Goal: Task Accomplishment & Management: Manage account settings

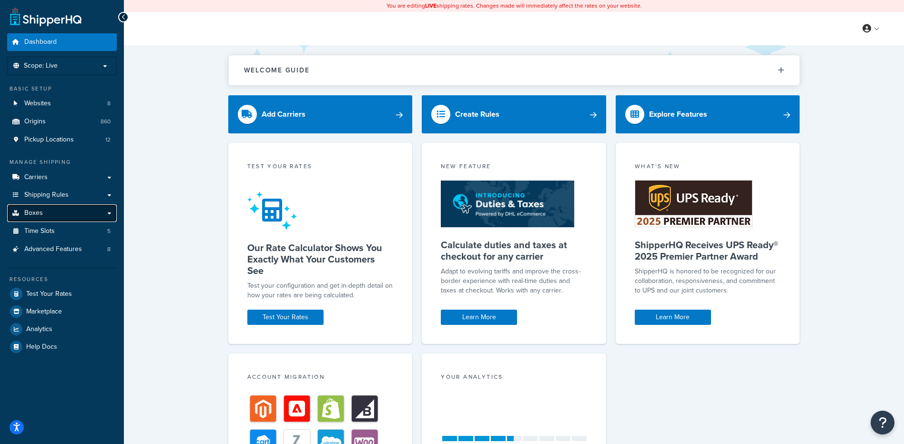
click at [74, 216] on link "Boxes" at bounding box center [62, 214] width 110 height 18
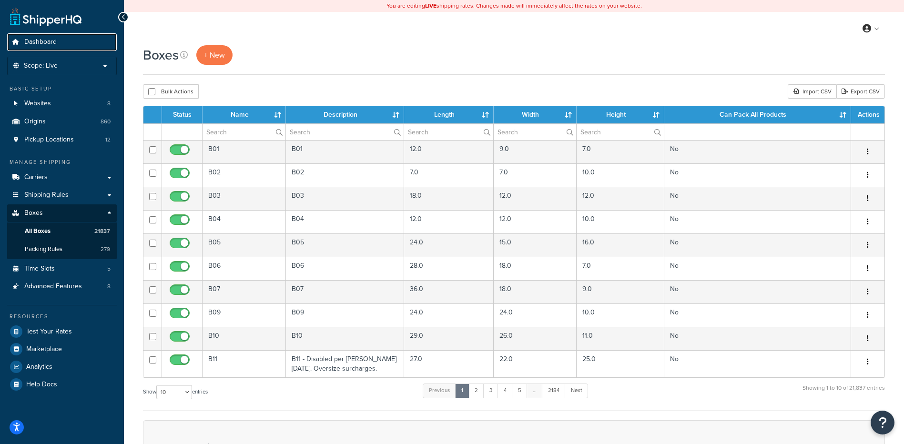
click at [70, 41] on link "Dashboard" at bounding box center [62, 42] width 110 height 18
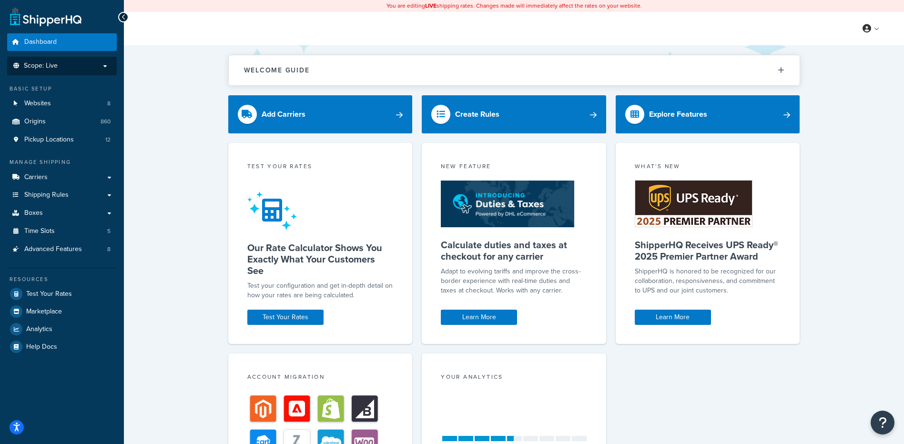
click at [69, 66] on p "Scope: Live" at bounding box center [61, 66] width 101 height 8
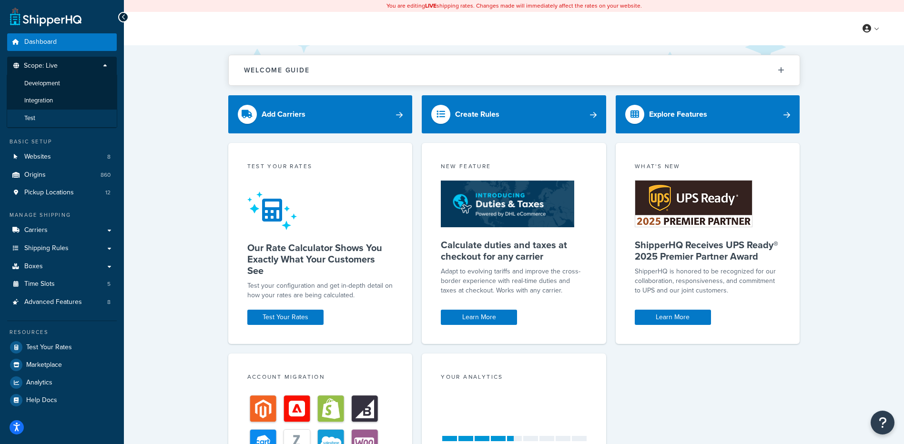
click at [68, 113] on li "Test" at bounding box center [62, 119] width 111 height 18
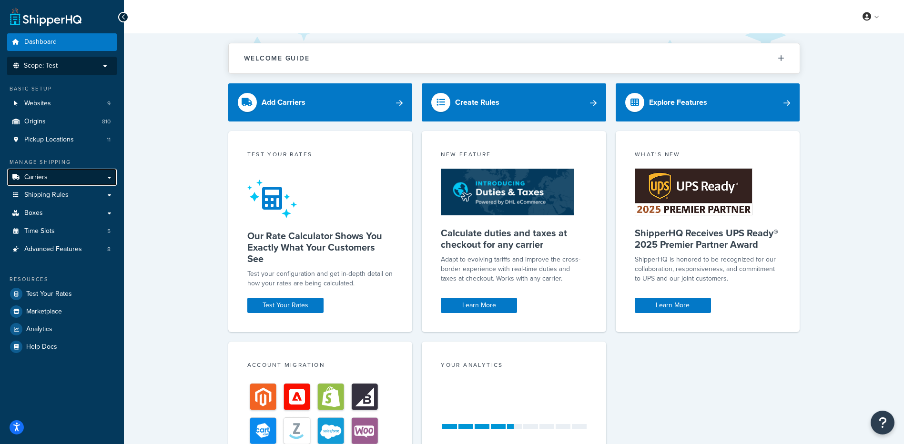
click at [49, 175] on link "Carriers" at bounding box center [62, 178] width 110 height 18
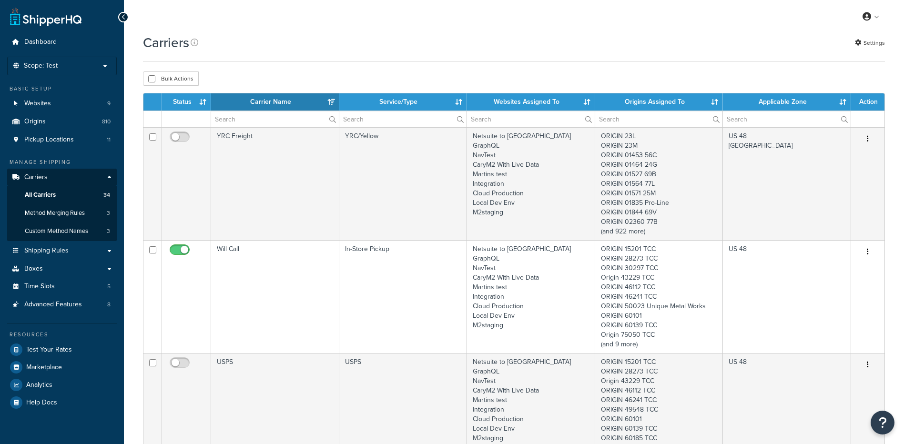
select select "15"
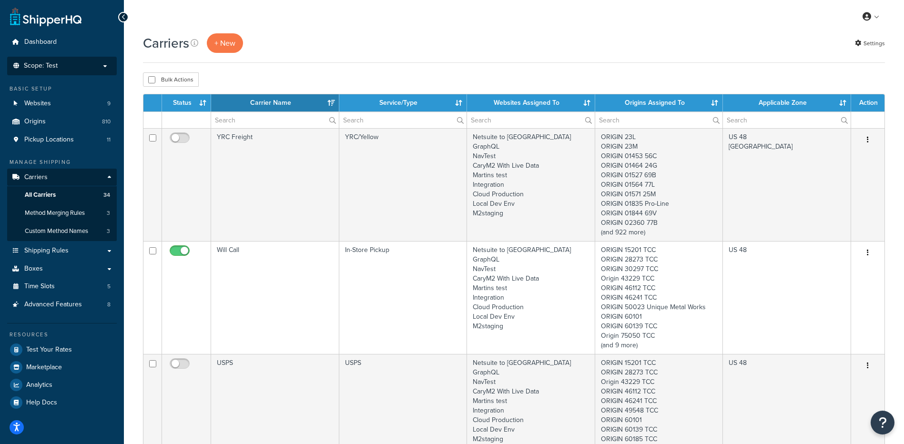
click at [64, 68] on p "Scope: Test" at bounding box center [61, 66] width 101 height 8
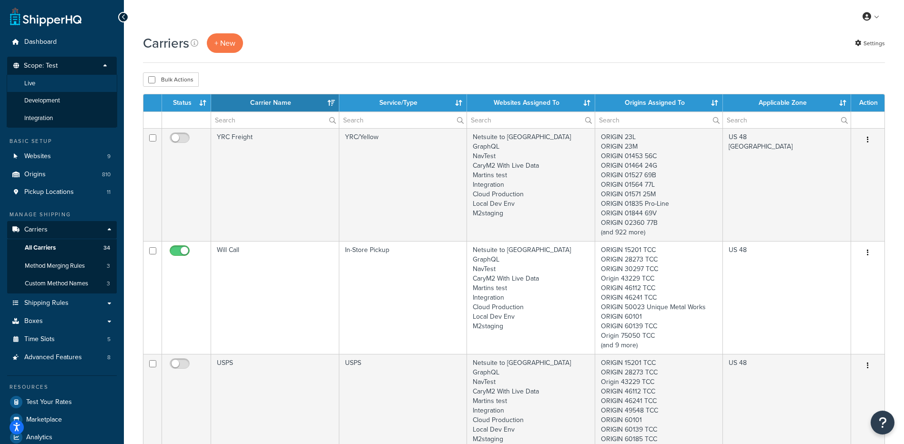
click at [63, 81] on li "Live" at bounding box center [62, 84] width 111 height 18
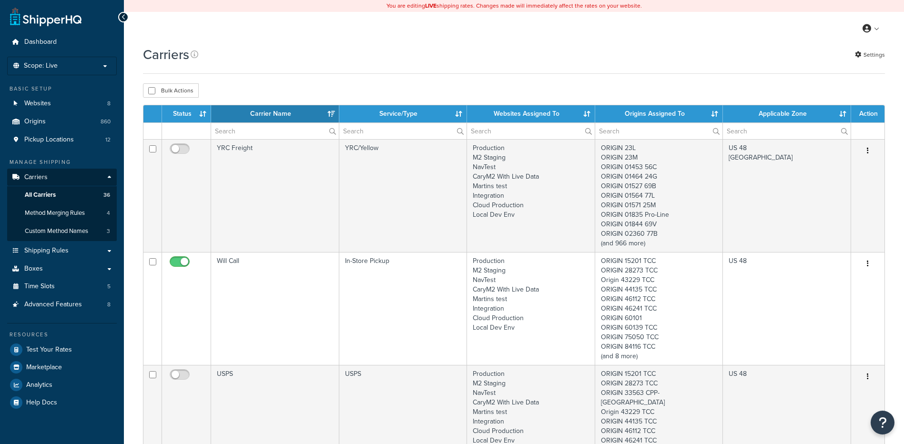
select select "15"
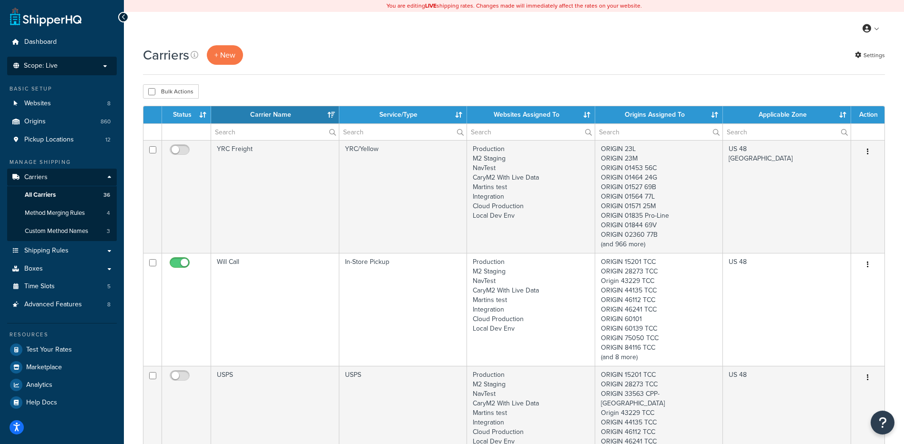
click at [102, 69] on p "Scope: Live" at bounding box center [61, 66] width 101 height 8
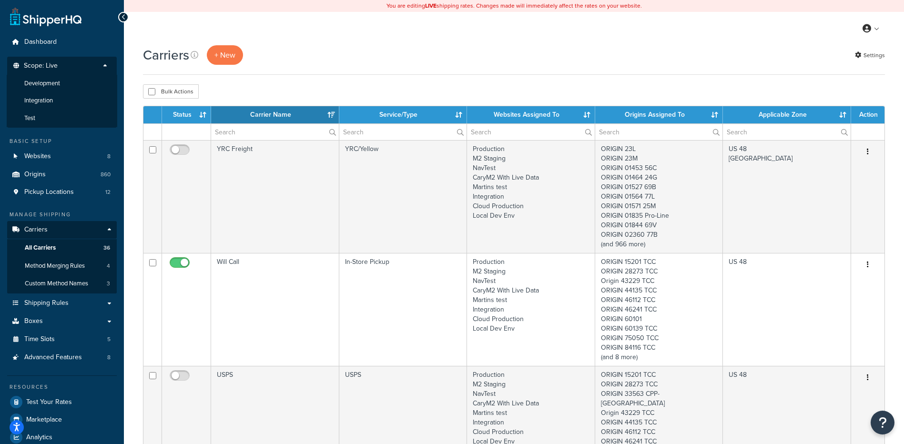
click at [102, 78] on li "Development" at bounding box center [62, 84] width 111 height 18
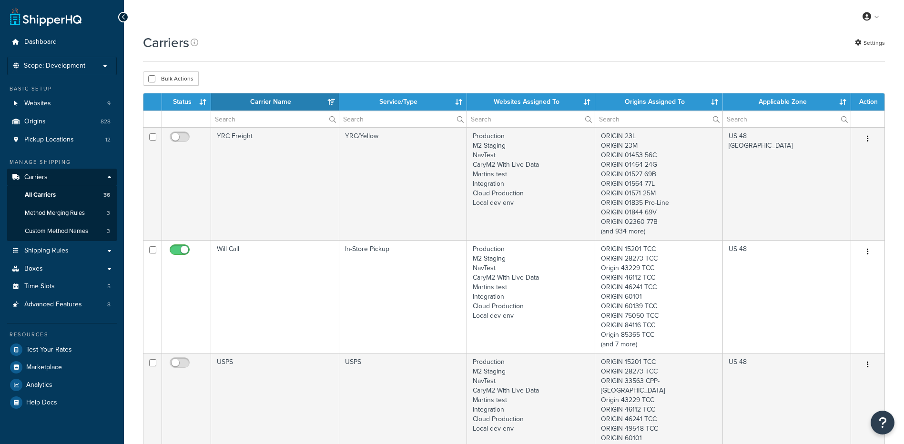
select select "15"
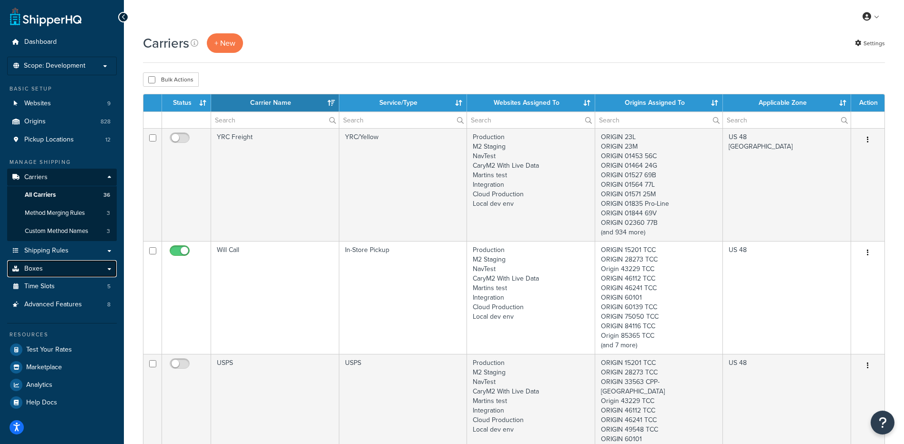
click at [49, 263] on link "Boxes" at bounding box center [62, 269] width 110 height 18
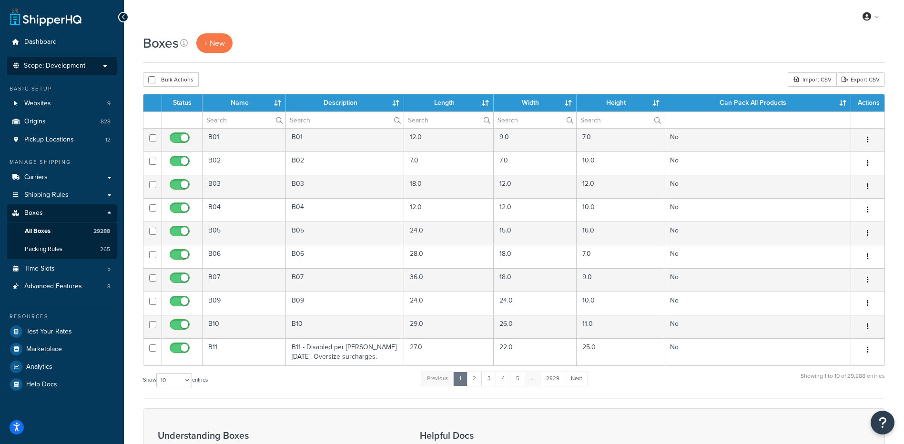
click at [60, 69] on span "Scope: Development" at bounding box center [54, 66] width 61 height 8
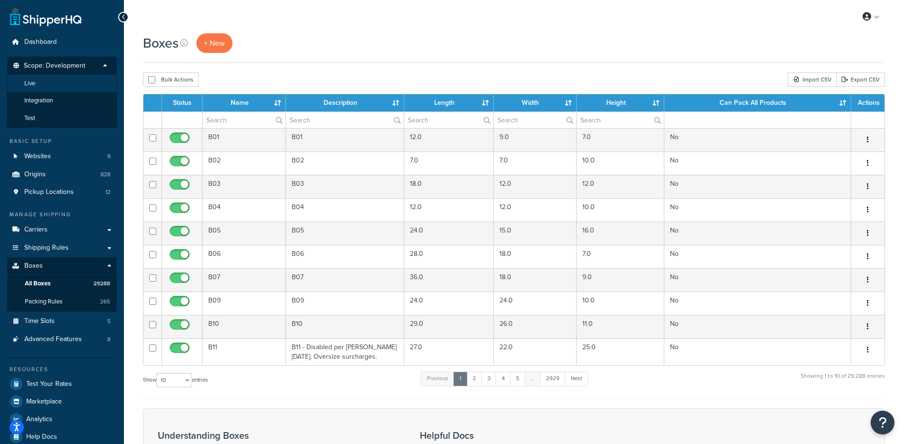
click at [58, 88] on li "Live" at bounding box center [62, 84] width 111 height 18
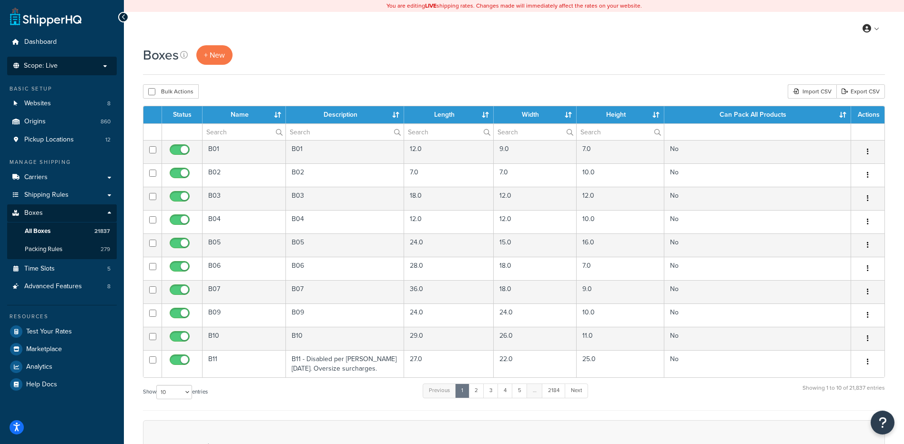
click at [61, 69] on p "Scope: Live" at bounding box center [61, 66] width 101 height 8
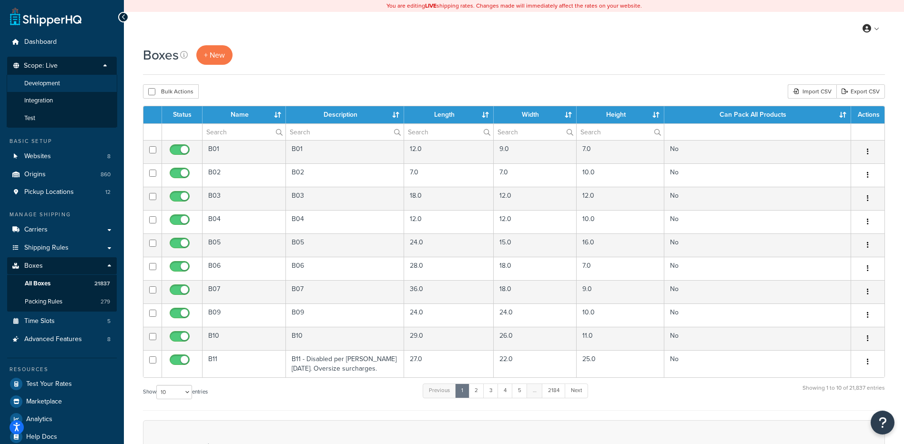
click at [55, 82] on span "Development" at bounding box center [42, 84] width 36 height 8
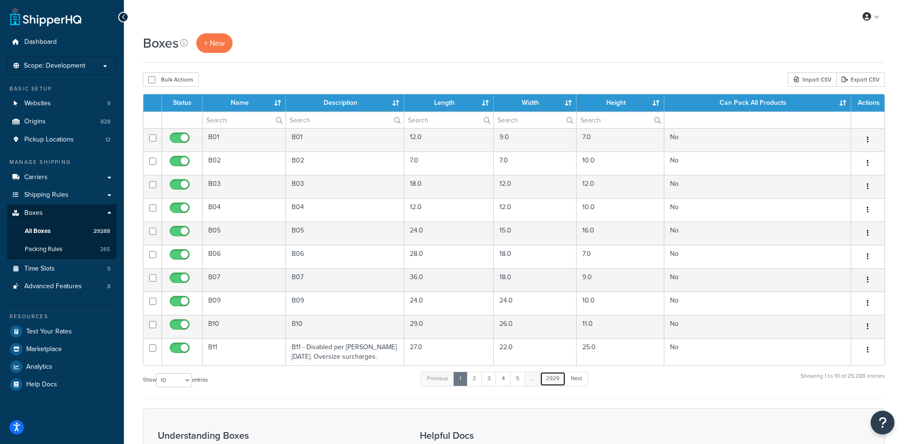
click at [561, 378] on link "2929" at bounding box center [553, 379] width 26 height 14
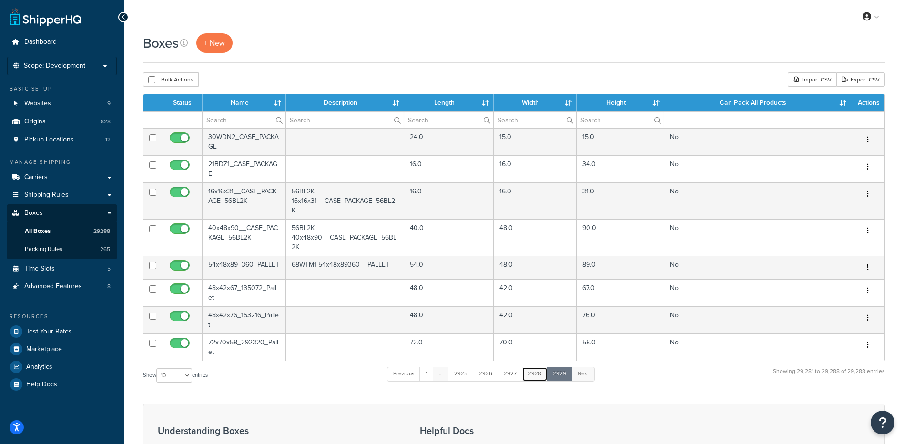
click at [533, 374] on link "2928" at bounding box center [535, 374] width 26 height 14
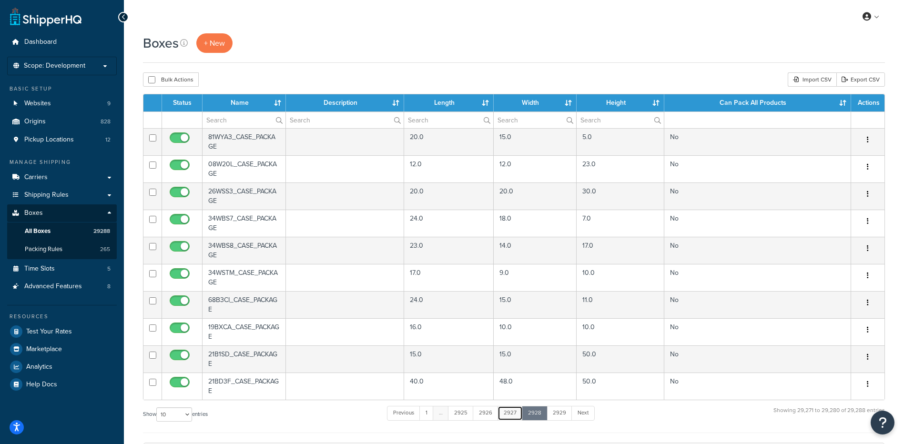
click at [515, 417] on link "2927" at bounding box center [510, 413] width 25 height 14
click at [429, 414] on link "1" at bounding box center [426, 413] width 14 height 14
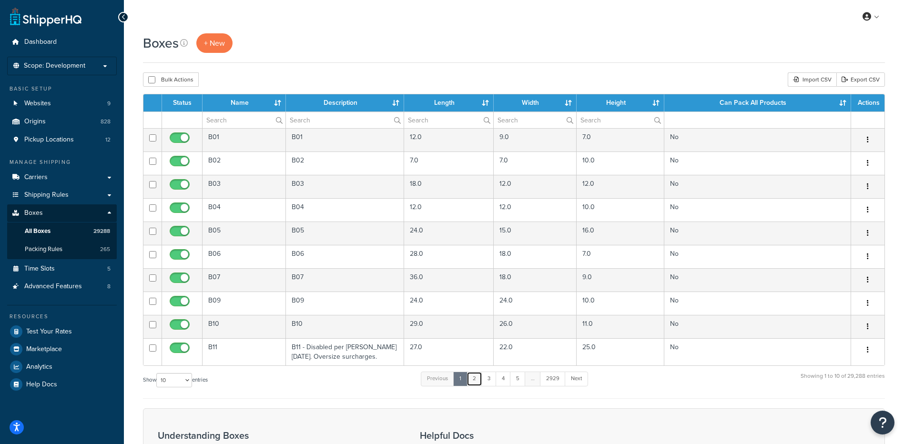
click at [481, 379] on link "2" at bounding box center [475, 379] width 16 height 14
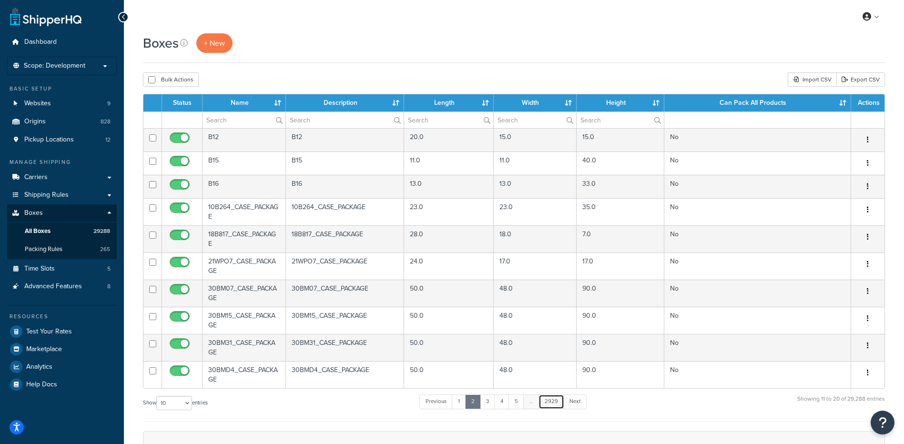
click at [550, 398] on link "2929" at bounding box center [552, 402] width 26 height 14
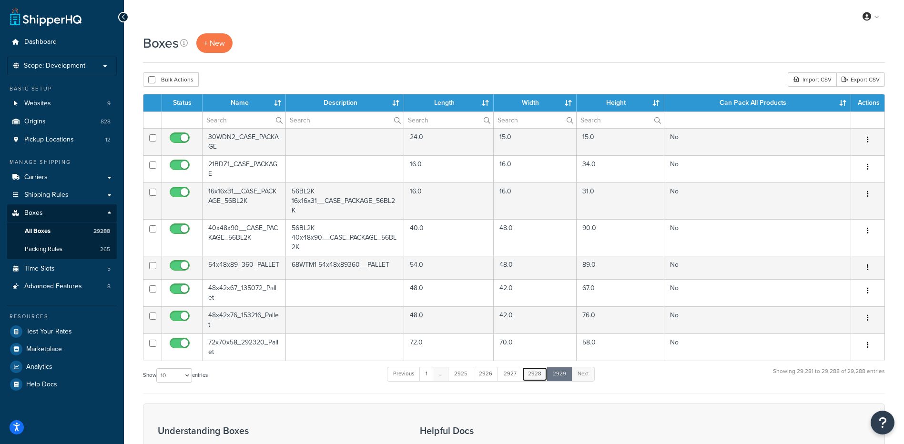
click at [542, 378] on link "2928" at bounding box center [535, 374] width 26 height 14
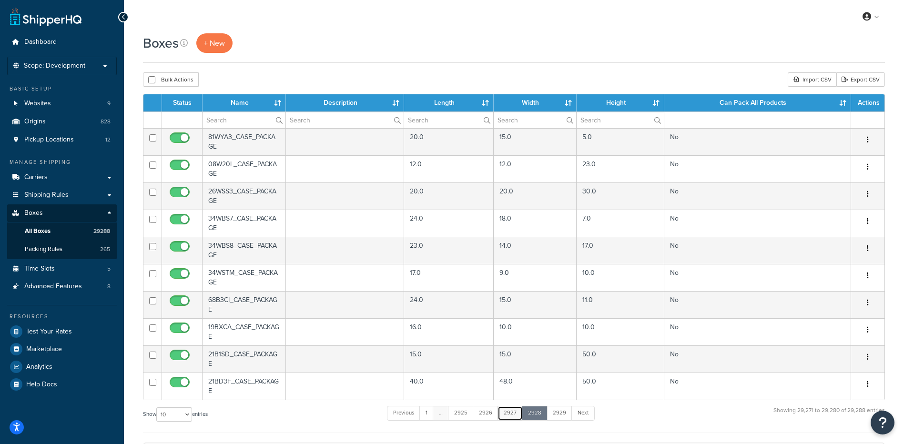
click at [510, 415] on link "2927" at bounding box center [510, 413] width 25 height 14
click at [481, 415] on link "2926" at bounding box center [486, 413] width 26 height 14
click at [460, 415] on link "2925" at bounding box center [461, 413] width 26 height 14
click at [432, 416] on link "1" at bounding box center [431, 413] width 14 height 14
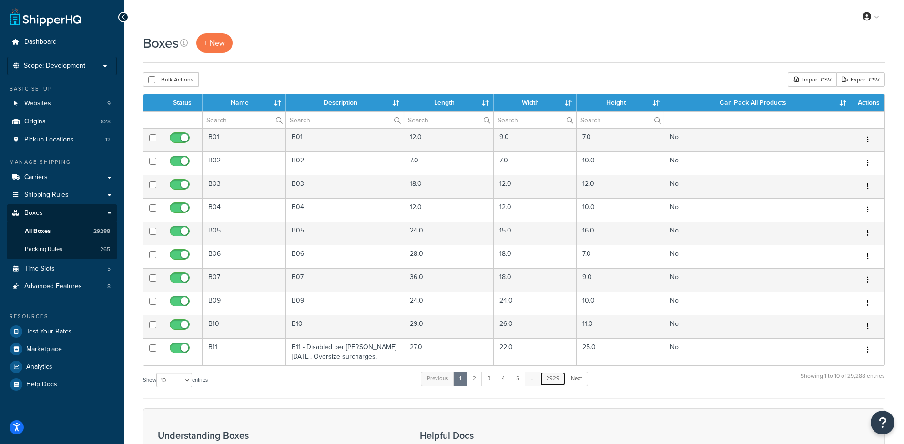
click at [558, 384] on link "2929" at bounding box center [553, 379] width 26 height 14
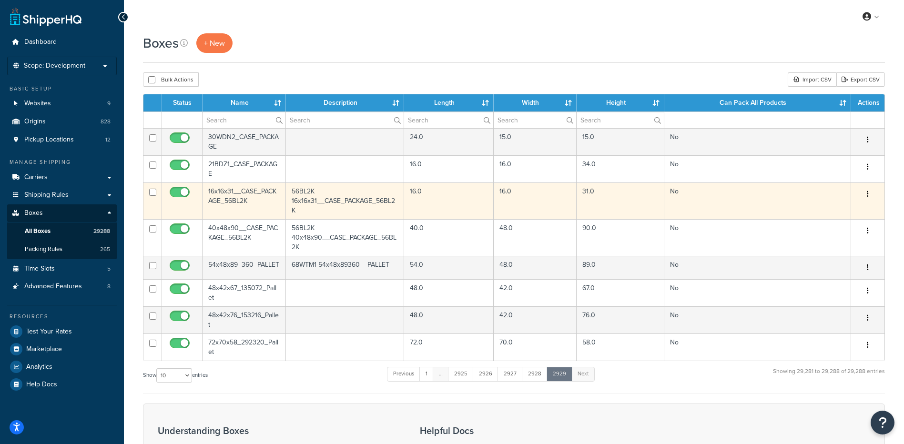
click at [869, 194] on button "button" at bounding box center [867, 194] width 13 height 15
click at [841, 257] on link "Delete" at bounding box center [836, 252] width 75 height 20
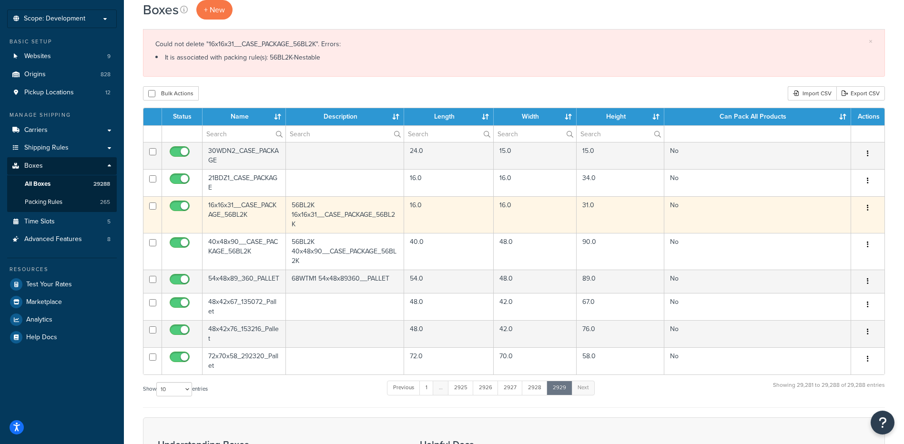
scroll to position [48, 0]
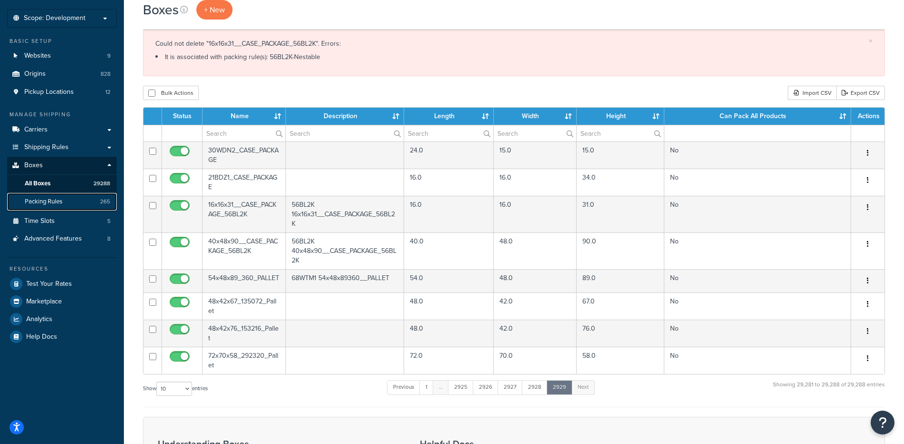
click at [78, 203] on link "Packing Rules 265" at bounding box center [62, 202] width 110 height 18
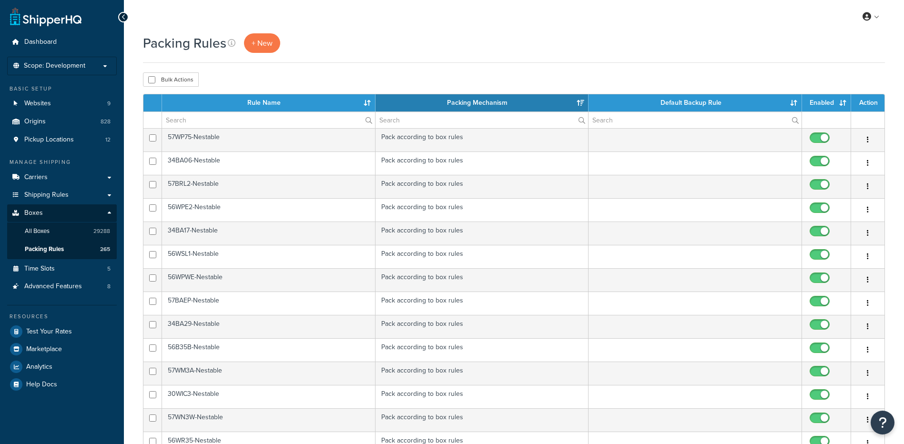
select select "15"
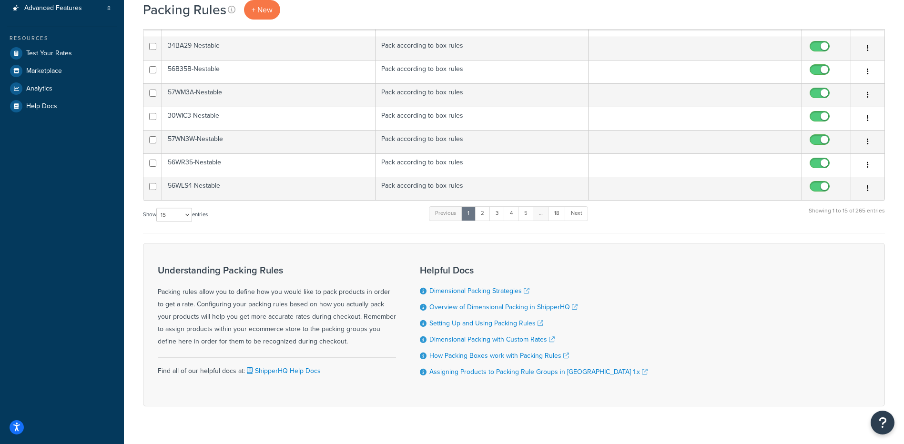
scroll to position [286, 0]
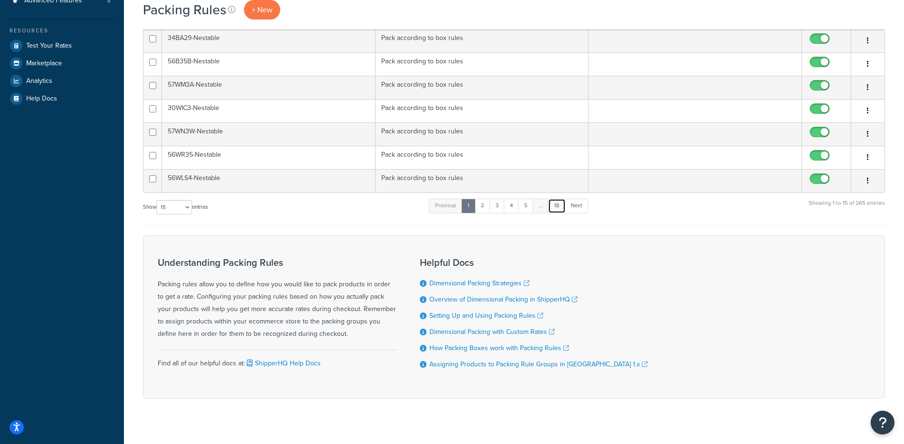
click at [560, 205] on link "18" at bounding box center [557, 206] width 18 height 14
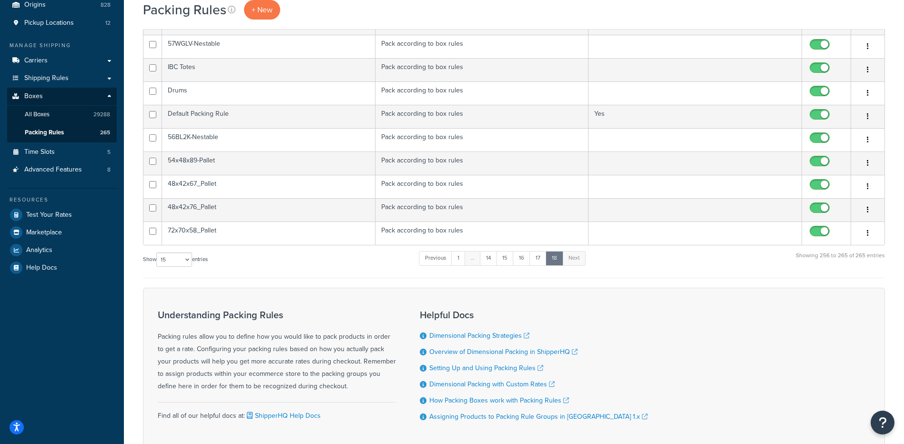
scroll to position [0, 0]
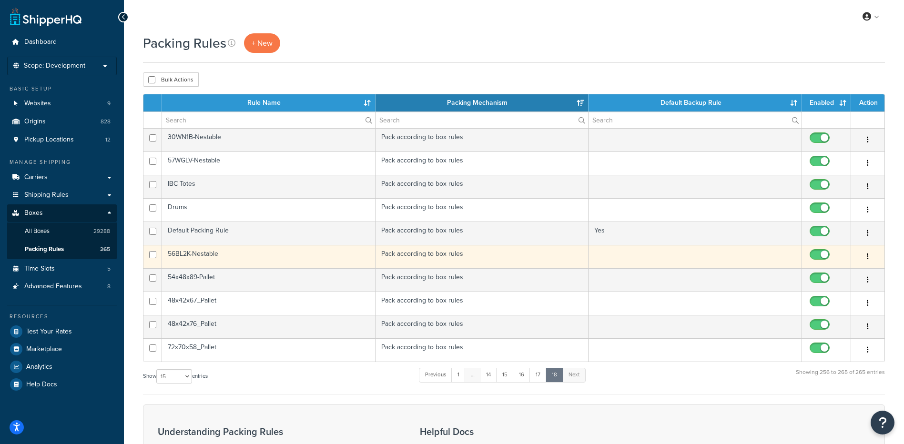
click at [193, 254] on td "56BL2K-Nestable" at bounding box center [269, 256] width 214 height 23
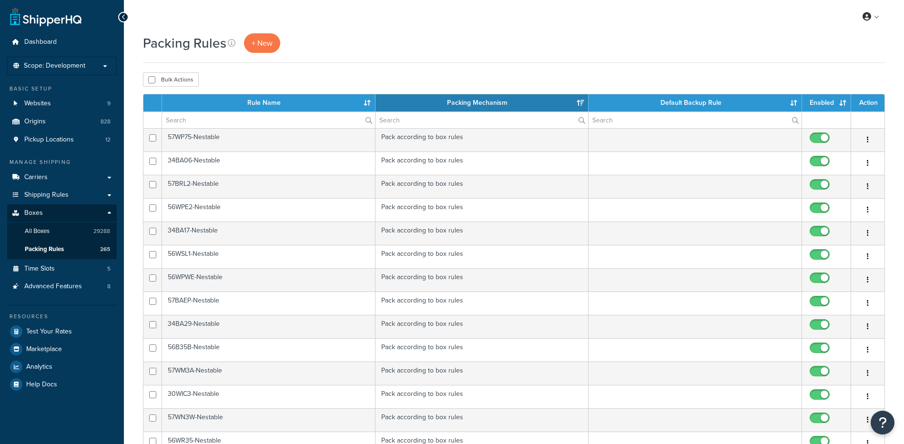
select select "15"
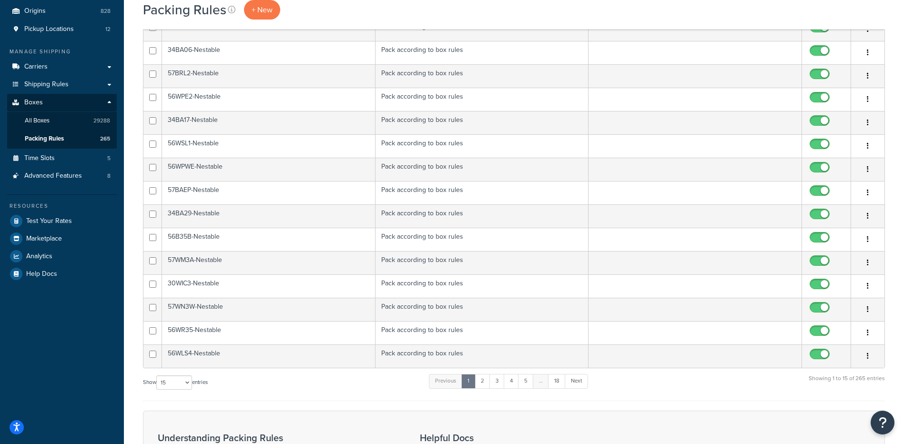
scroll to position [286, 0]
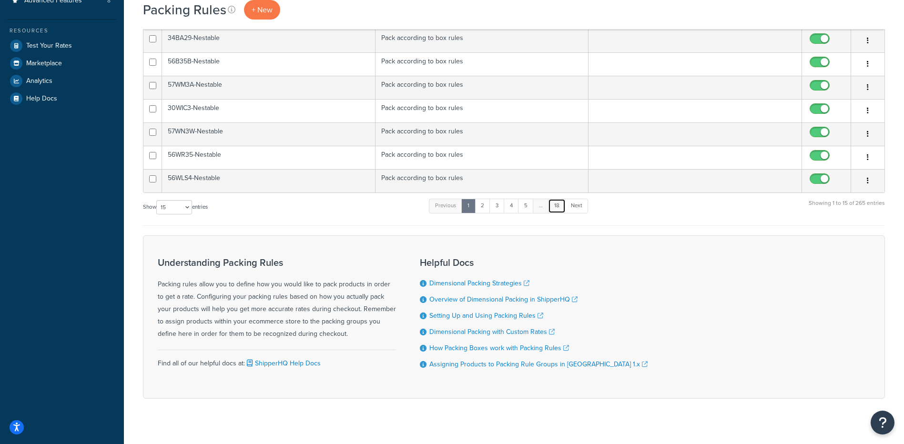
click at [563, 208] on link "18" at bounding box center [557, 206] width 18 height 14
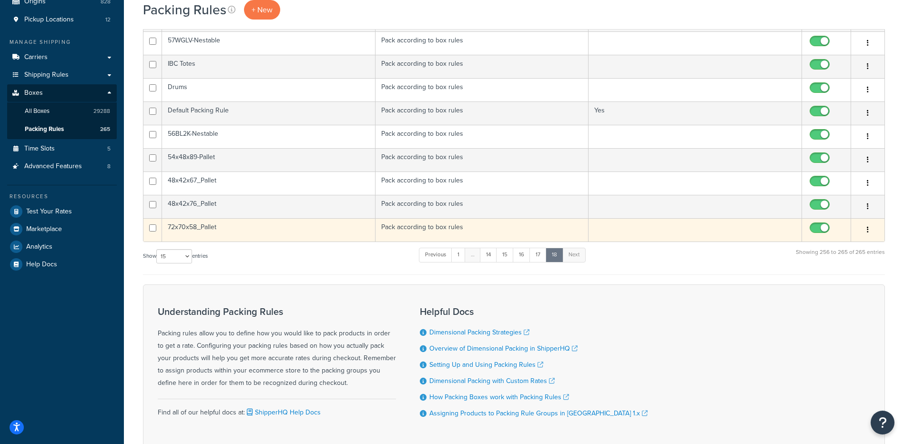
scroll to position [38, 0]
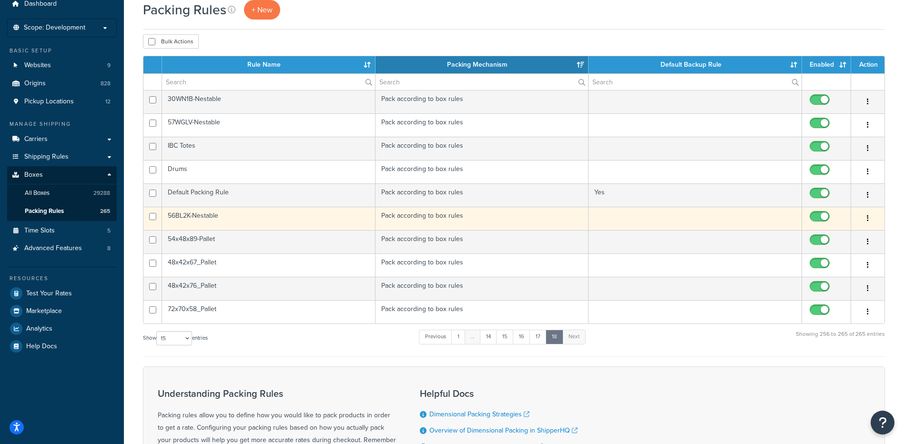
click at [868, 216] on icon "button" at bounding box center [868, 218] width 2 height 7
click at [826, 276] on link "Delete" at bounding box center [829, 277] width 75 height 20
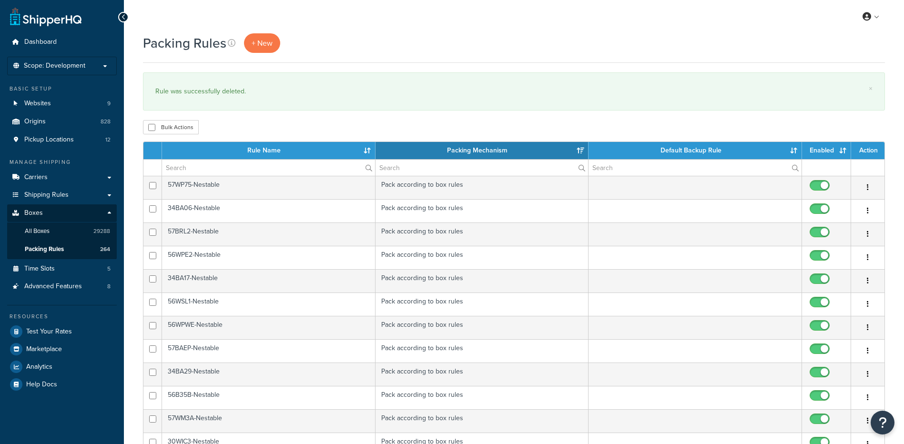
select select "15"
click at [66, 233] on link "All Boxes 29288" at bounding box center [62, 232] width 110 height 18
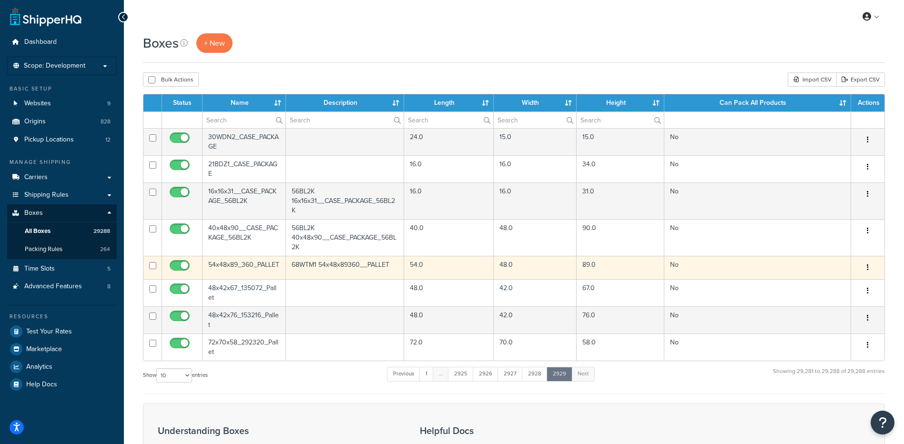
click at [870, 266] on button "button" at bounding box center [867, 267] width 13 height 15
click at [828, 321] on link "Delete" at bounding box center [836, 325] width 75 height 20
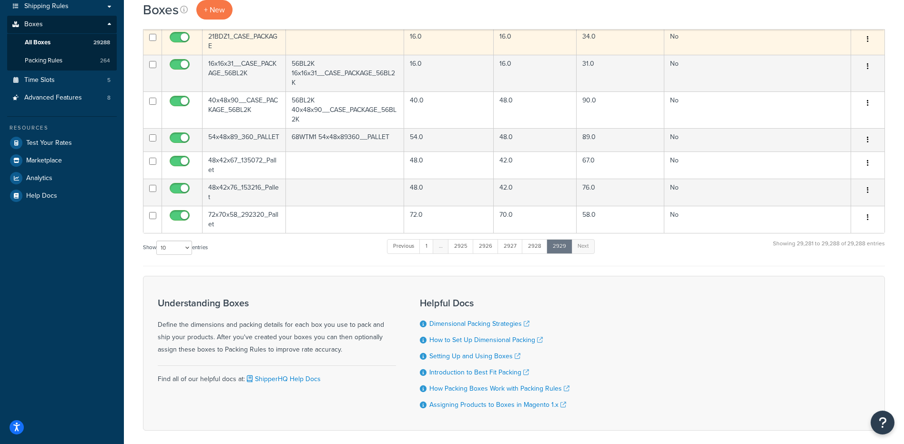
scroll to position [137, 0]
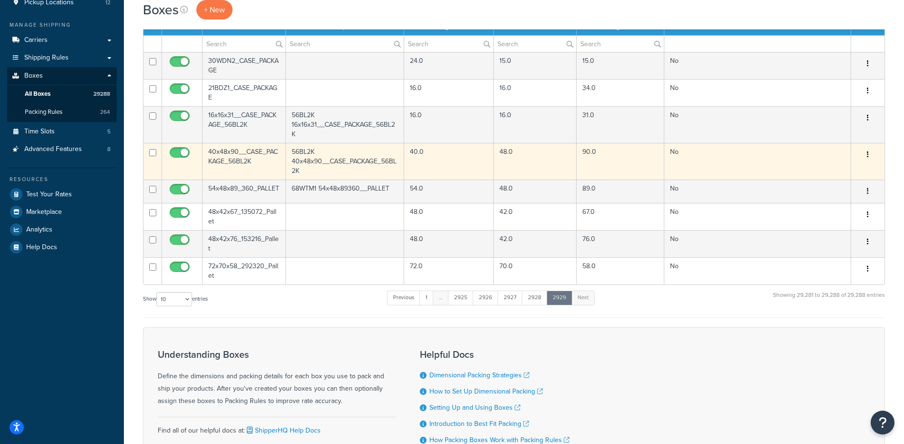
click at [872, 154] on button "button" at bounding box center [867, 154] width 13 height 15
click at [843, 215] on link "Delete" at bounding box center [836, 212] width 75 height 20
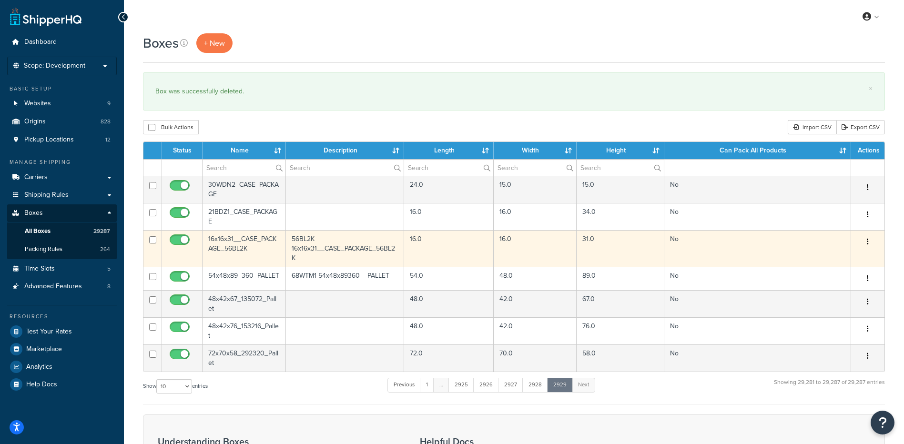
click at [870, 239] on button "button" at bounding box center [867, 242] width 13 height 15
click at [820, 298] on link "Delete" at bounding box center [836, 299] width 75 height 20
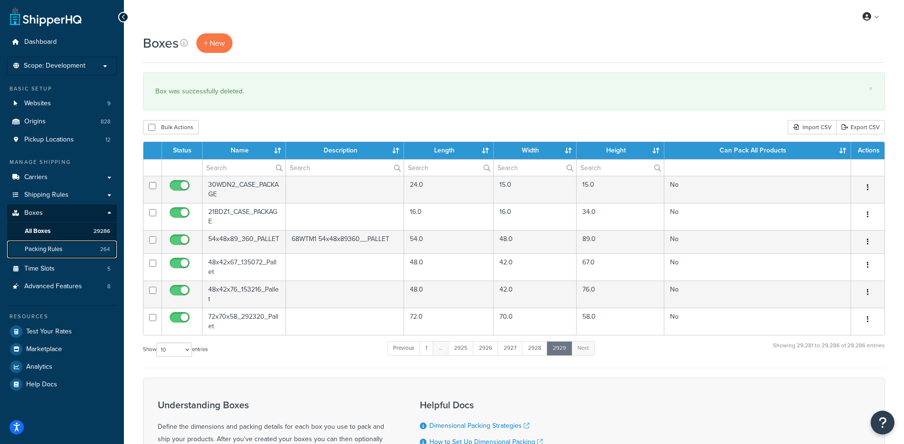
click at [80, 252] on link "Packing Rules 264" at bounding box center [62, 250] width 110 height 18
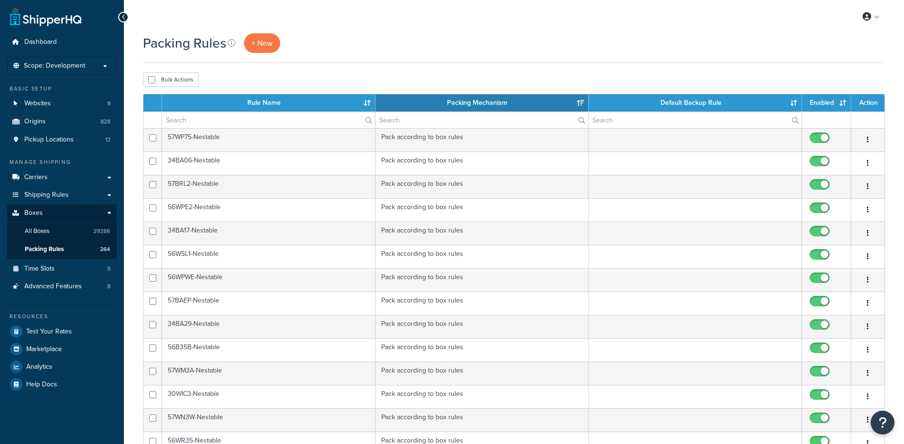
select select "15"
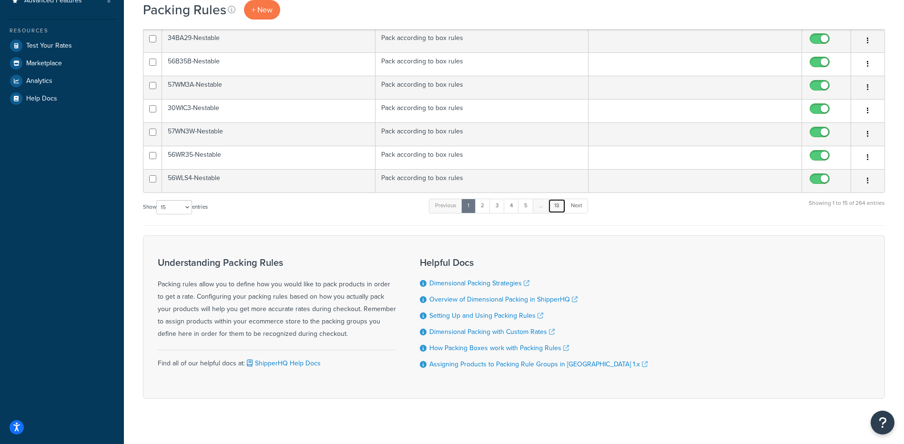
click at [558, 207] on link "18" at bounding box center [557, 206] width 18 height 14
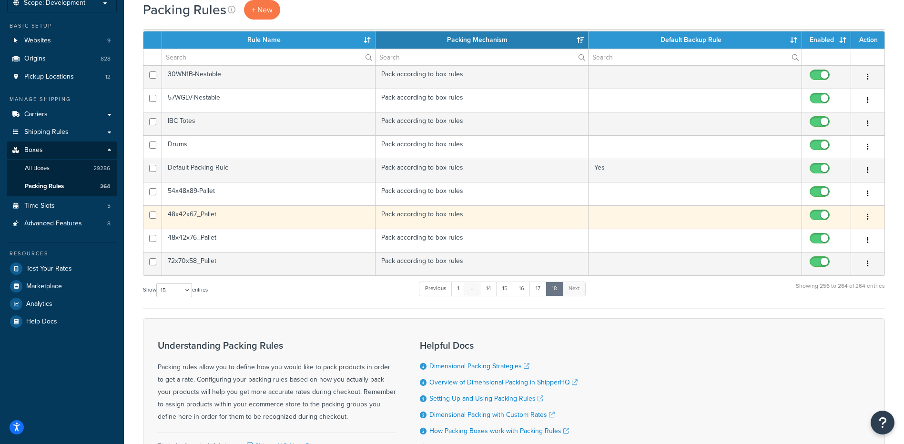
scroll to position [62, 0]
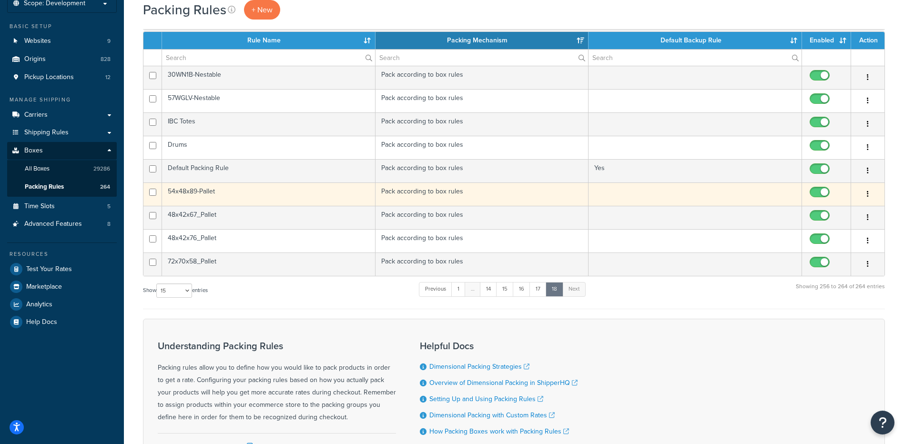
click at [205, 194] on td "54x48x89-Pallet" at bounding box center [269, 194] width 214 height 23
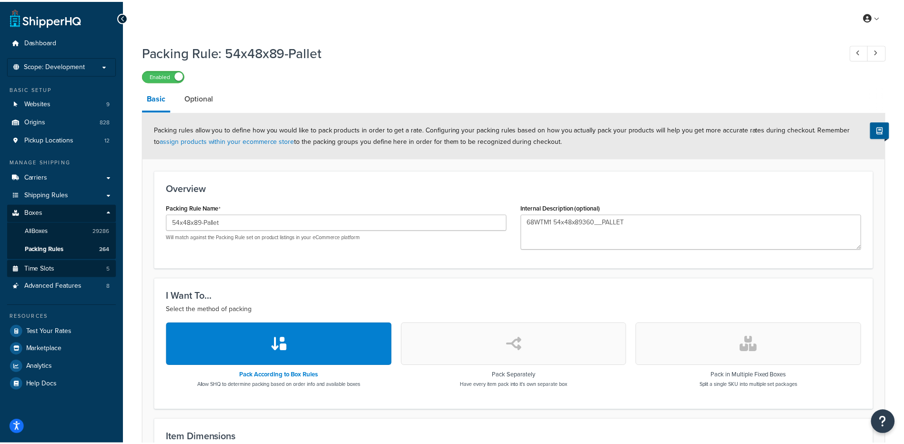
scroll to position [130, 0]
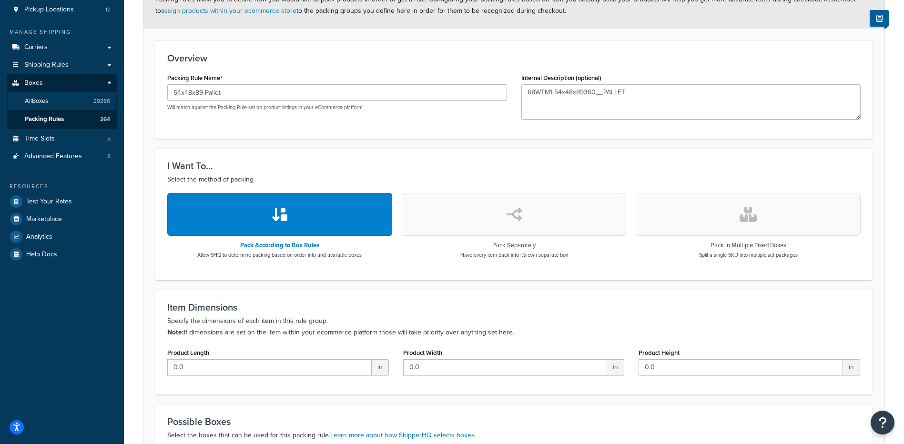
click at [72, 103] on link "All Boxes 29286" at bounding box center [62, 101] width 110 height 18
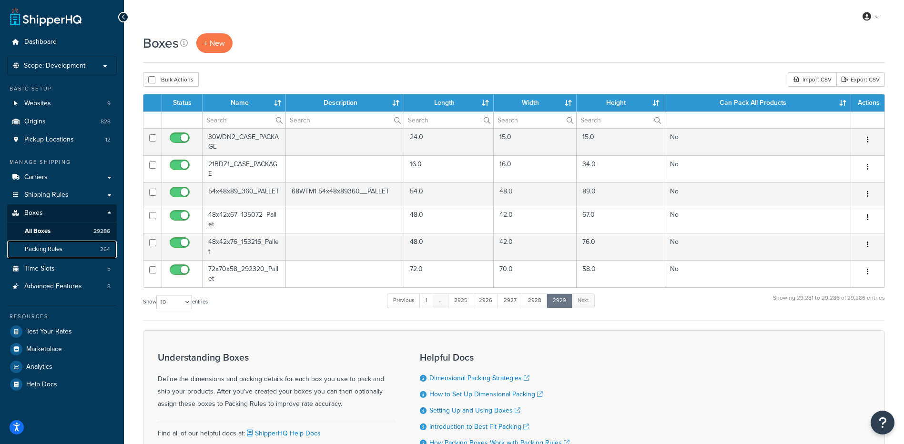
click at [58, 248] on span "Packing Rules" at bounding box center [44, 250] width 38 height 8
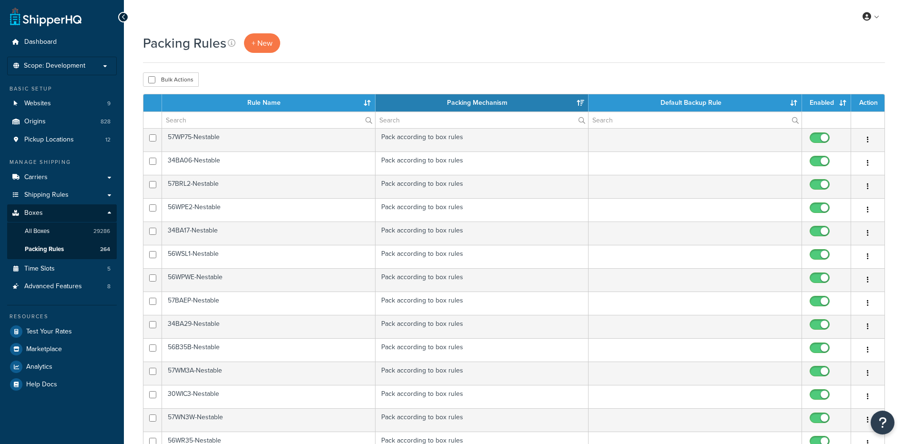
select select "15"
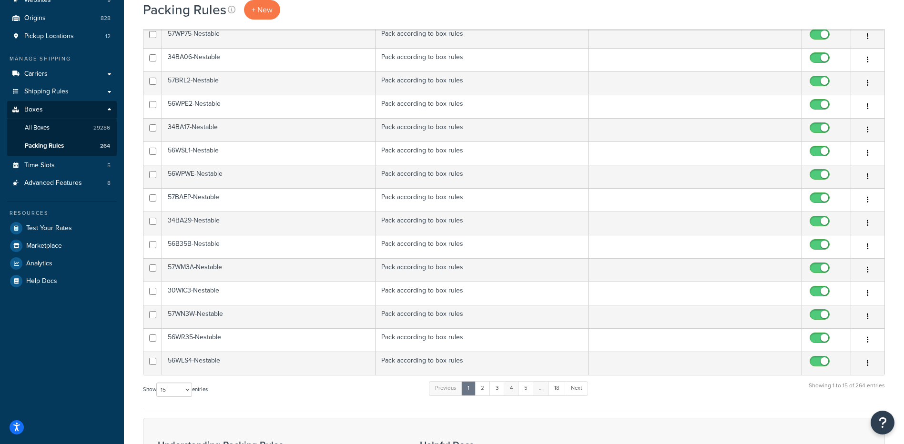
scroll to position [286, 0]
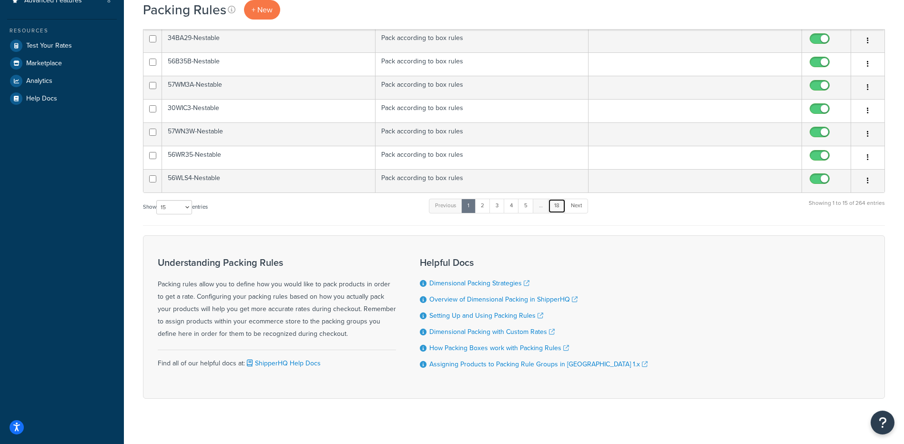
click at [555, 207] on link "18" at bounding box center [557, 206] width 18 height 14
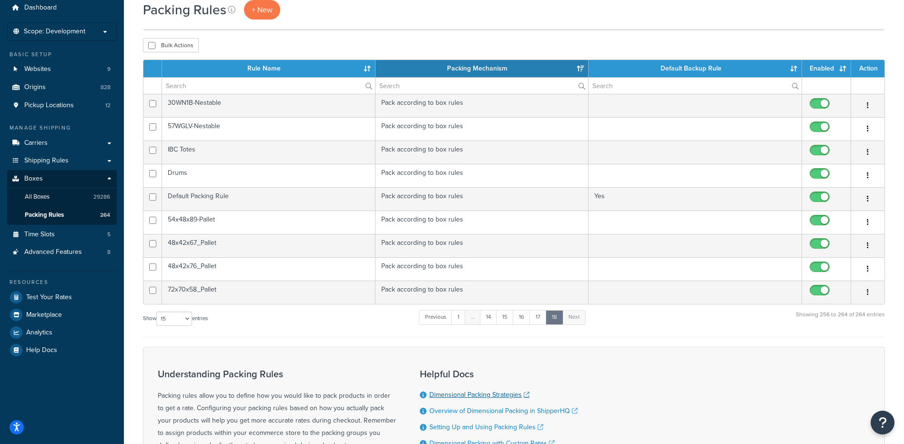
scroll to position [15, 0]
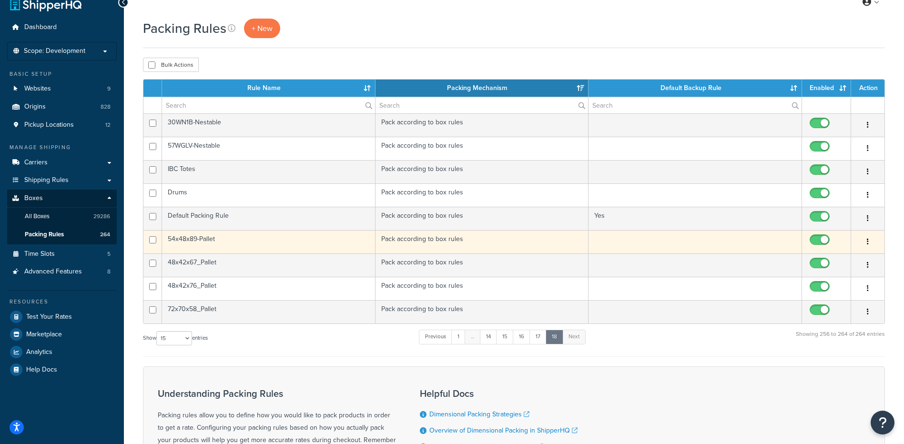
click at [867, 238] on icon "button" at bounding box center [868, 241] width 2 height 7
click at [818, 301] on link "Delete" at bounding box center [829, 300] width 75 height 20
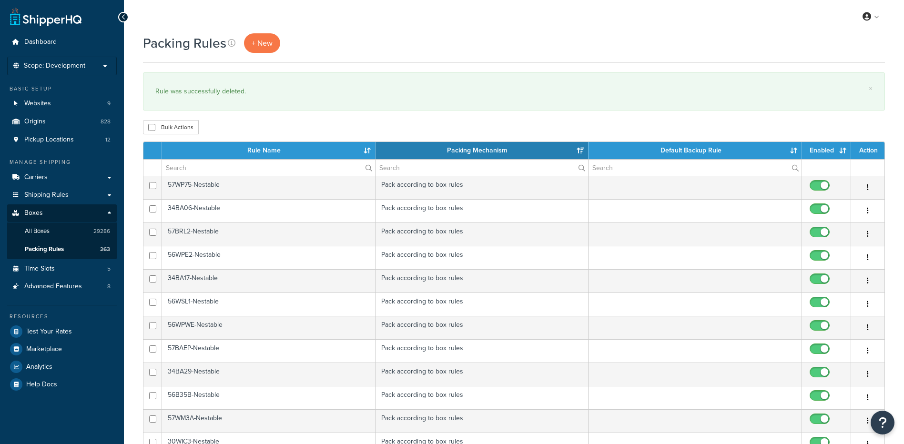
select select "15"
click at [58, 229] on link "All Boxes 29286" at bounding box center [62, 232] width 110 height 18
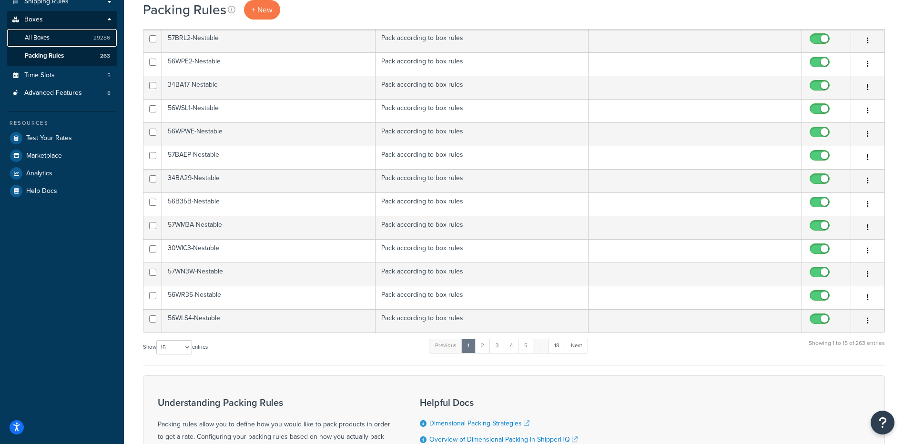
scroll to position [286, 0]
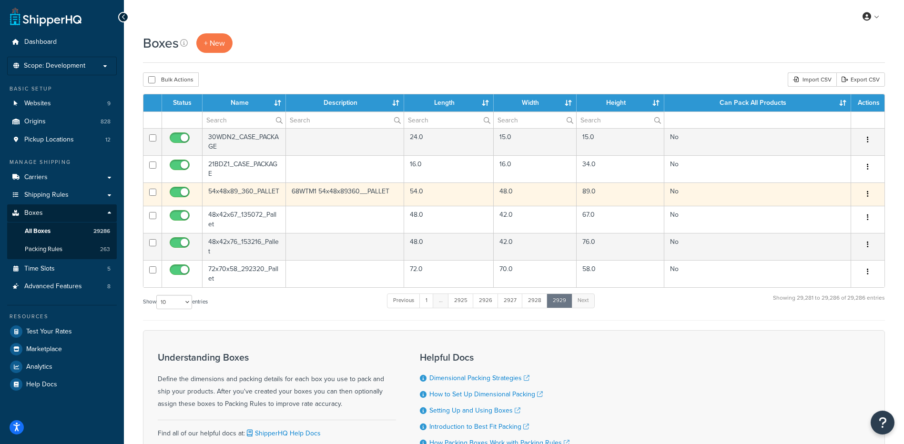
click at [869, 191] on icon "button" at bounding box center [868, 194] width 2 height 7
click at [828, 245] on link "Delete" at bounding box center [836, 252] width 75 height 20
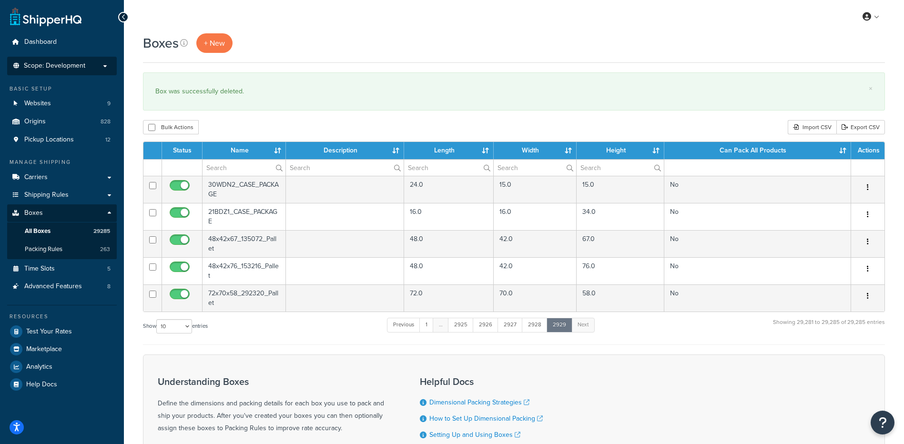
click at [72, 66] on span "Scope: Development" at bounding box center [54, 66] width 61 height 8
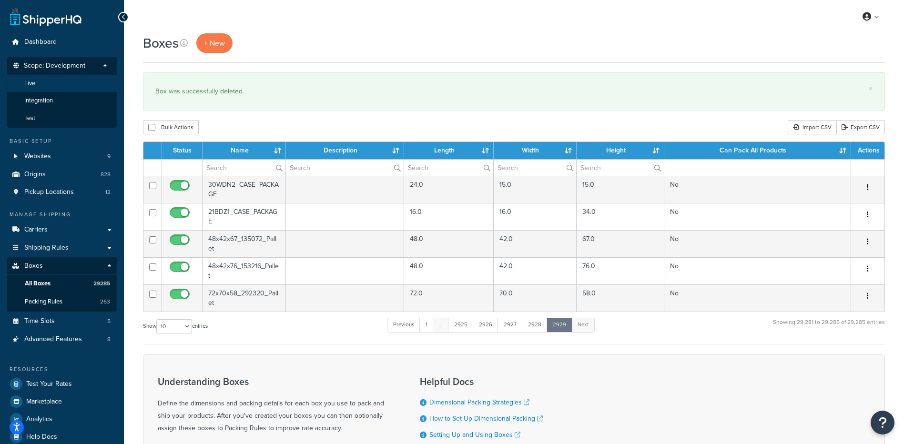
click at [67, 83] on li "Live" at bounding box center [62, 84] width 111 height 18
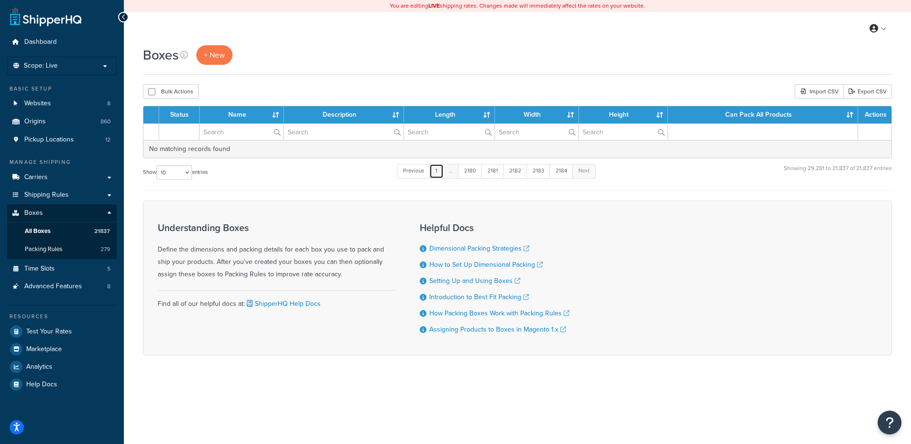
click at [440, 170] on link "1" at bounding box center [437, 171] width 14 height 14
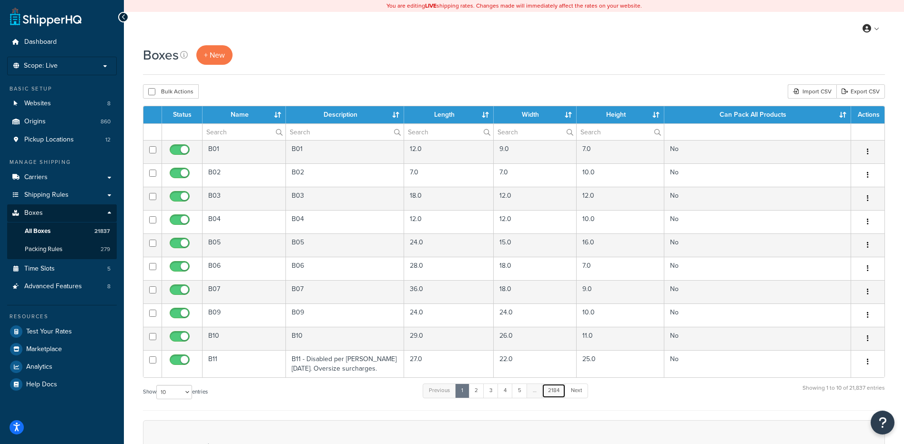
click at [556, 389] on link "2184" at bounding box center [554, 391] width 24 height 14
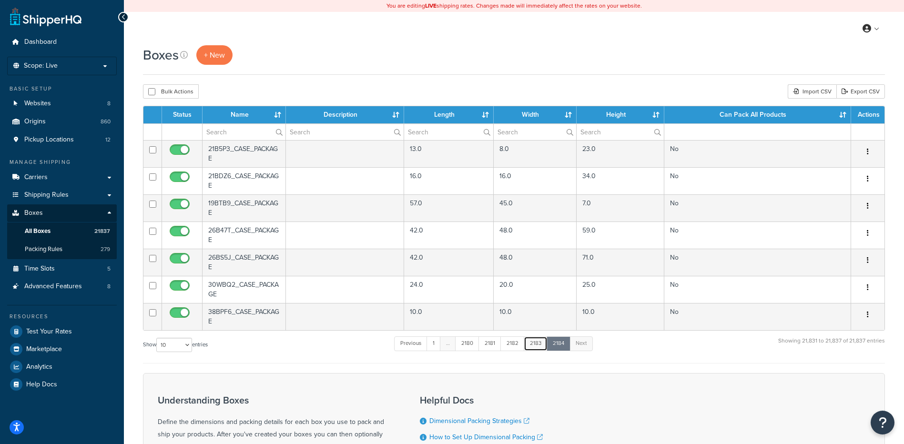
click at [545, 344] on link "2183" at bounding box center [536, 344] width 24 height 14
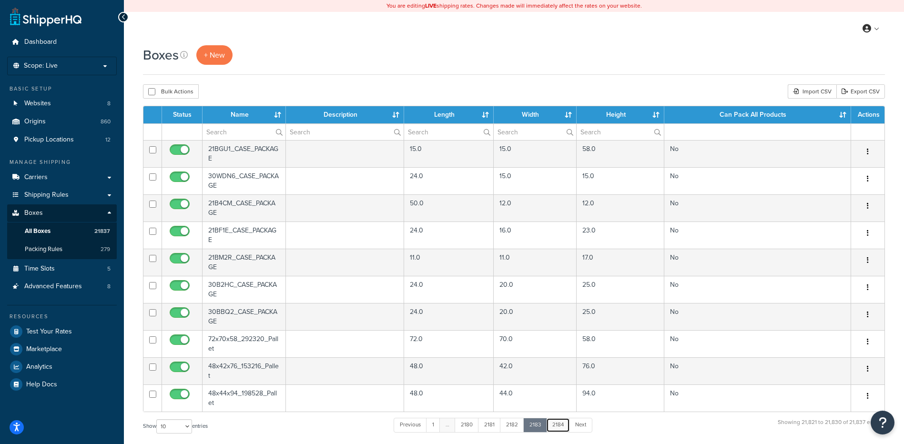
click at [554, 427] on link "2184" at bounding box center [558, 425] width 24 height 14
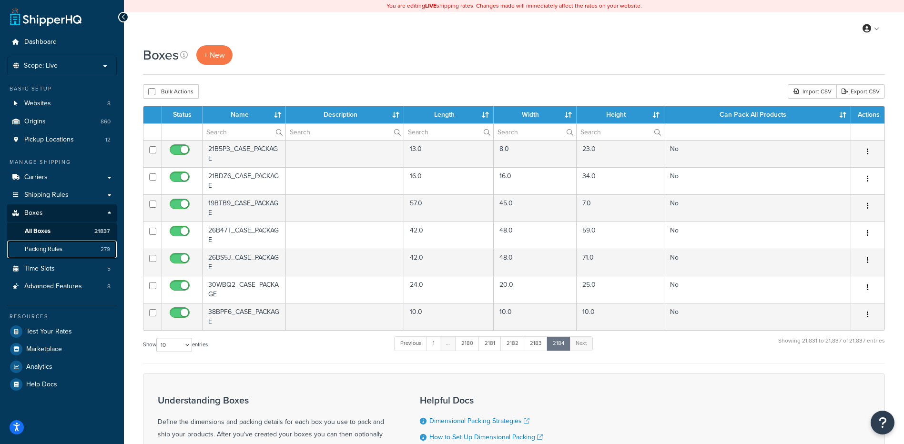
click at [80, 247] on link "Packing Rules 279" at bounding box center [62, 250] width 110 height 18
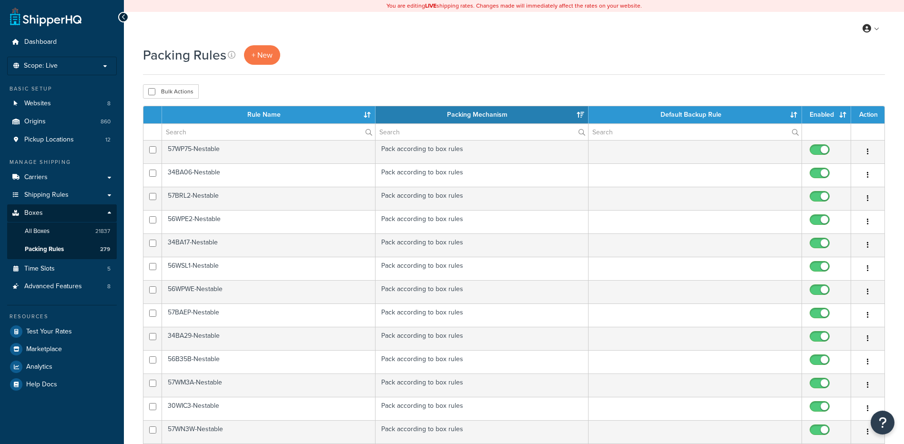
select select "15"
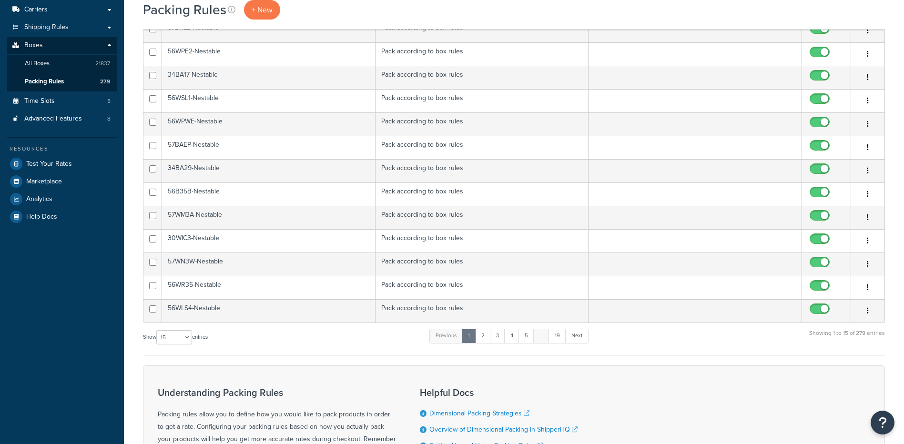
scroll to position [191, 0]
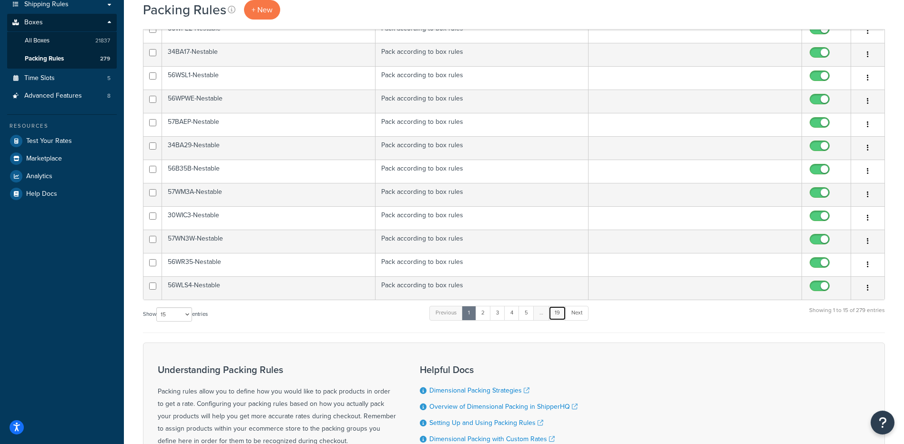
click at [562, 316] on link "19" at bounding box center [558, 313] width 18 height 14
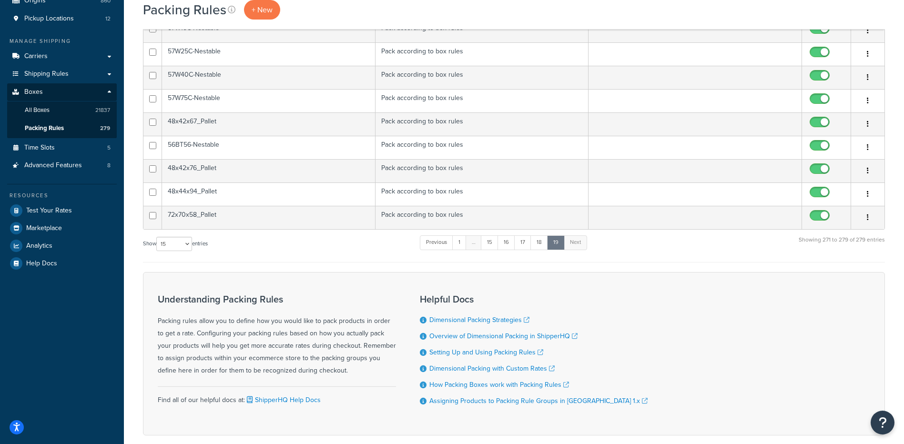
scroll to position [75, 0]
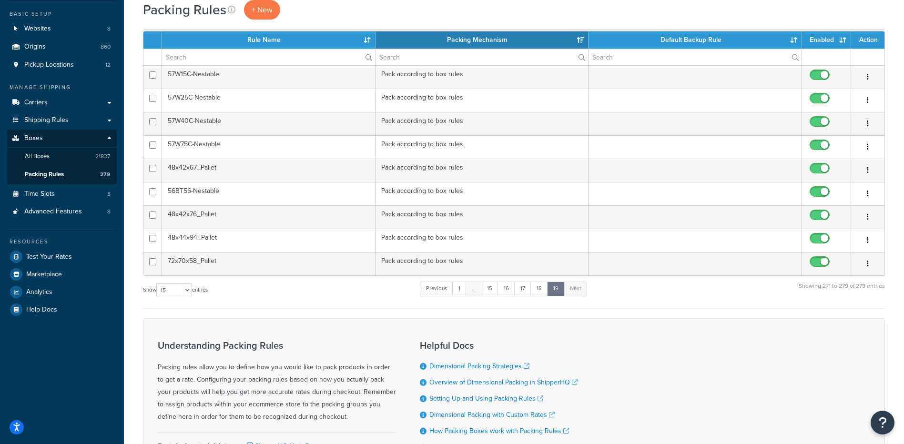
click at [263, 344] on h3 "Understanding Packing Rules" at bounding box center [277, 345] width 238 height 10
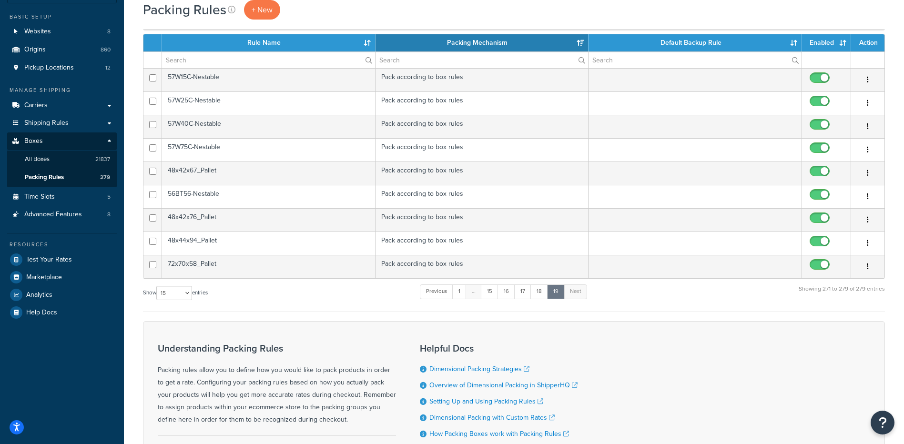
scroll to position [0, 0]
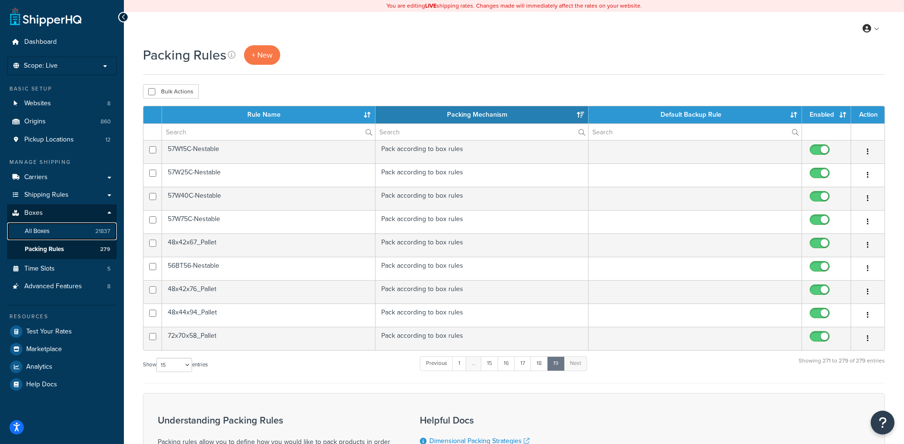
click at [89, 227] on link "All Boxes 21837" at bounding box center [62, 232] width 110 height 18
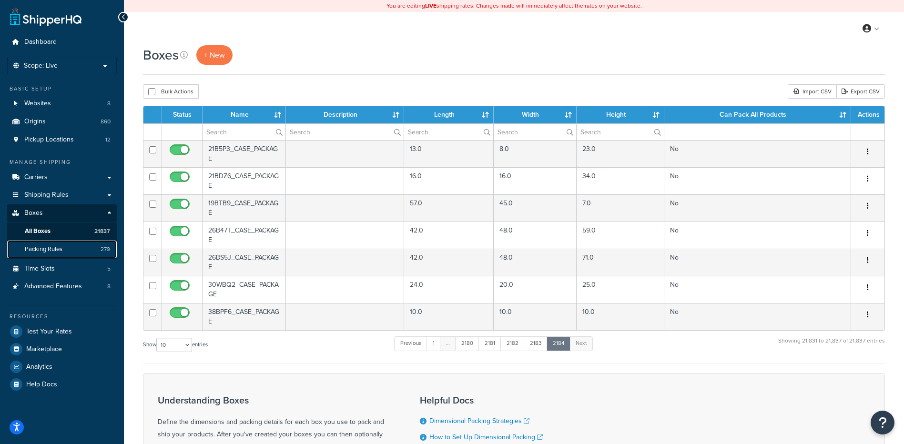
click at [72, 253] on link "Packing Rules 279" at bounding box center [62, 250] width 110 height 18
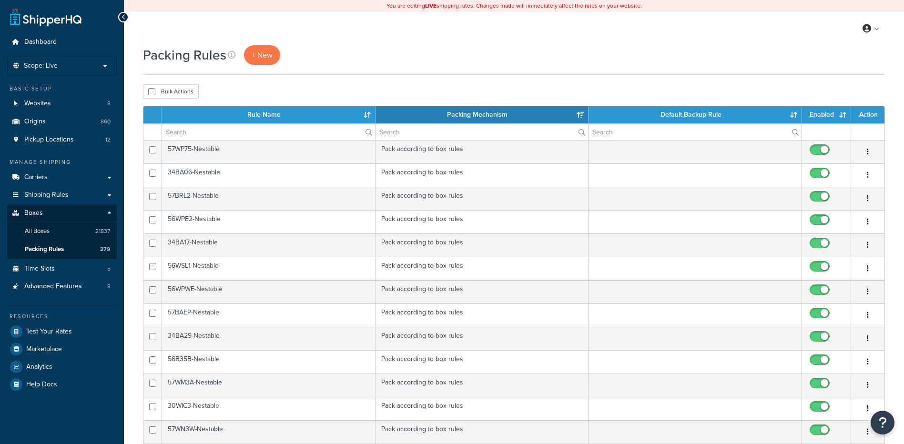
select select "15"
click at [82, 226] on link "All Boxes 21837" at bounding box center [62, 232] width 110 height 18
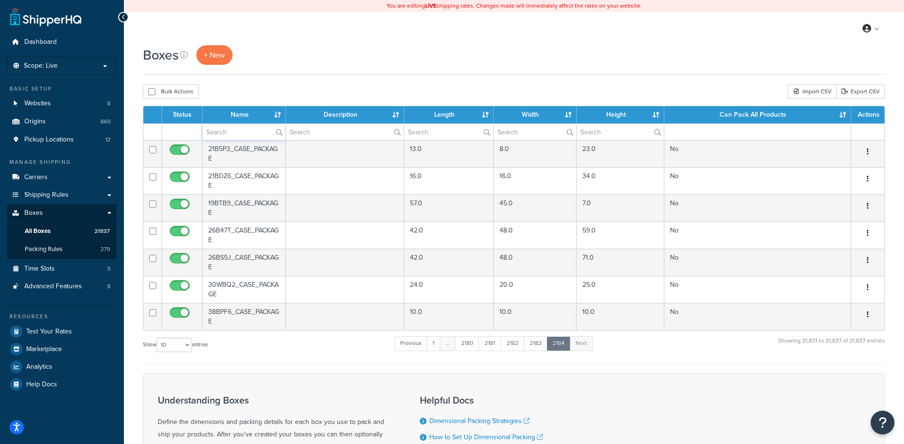
click at [237, 135] on input "text" at bounding box center [244, 132] width 83 height 16
type input "Pallet"
click at [310, 75] on div "Boxes + New" at bounding box center [514, 60] width 742 height 30
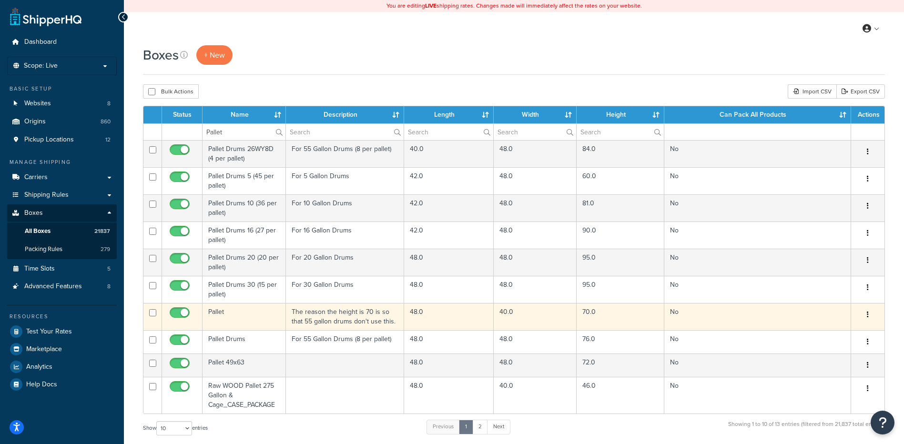
scroll to position [48, 0]
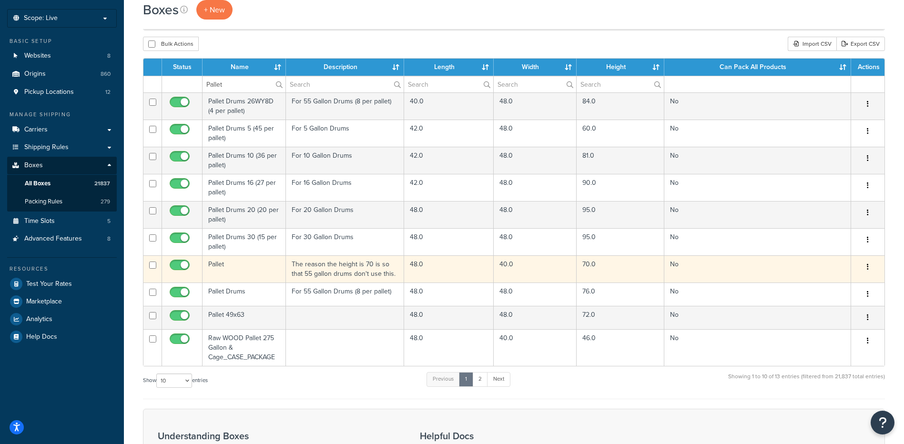
click at [225, 270] on td "Pallet" at bounding box center [244, 269] width 83 height 27
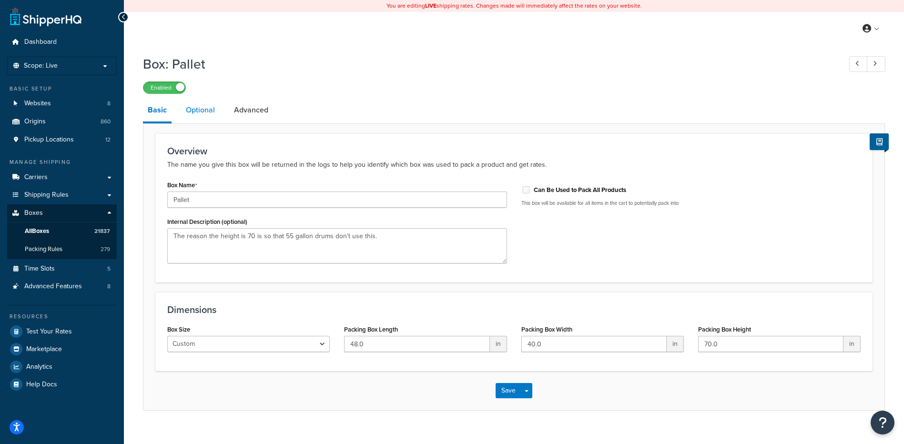
click at [217, 103] on link "Optional" at bounding box center [200, 110] width 39 height 23
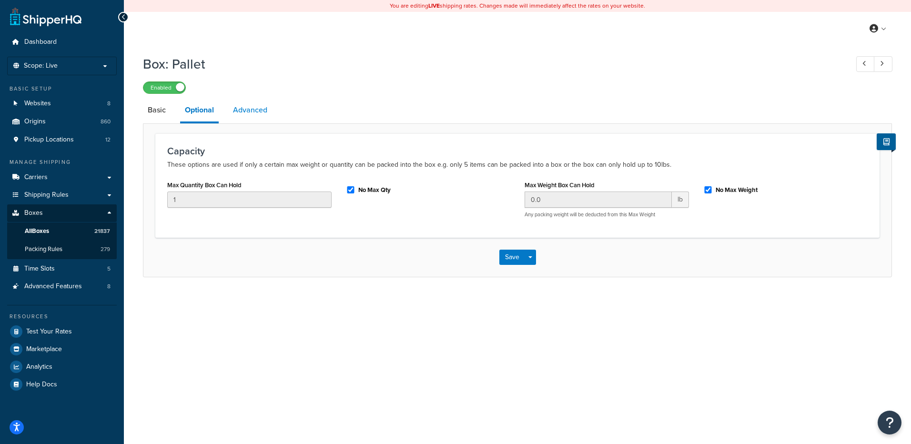
click at [253, 110] on link "Advanced" at bounding box center [250, 110] width 44 height 23
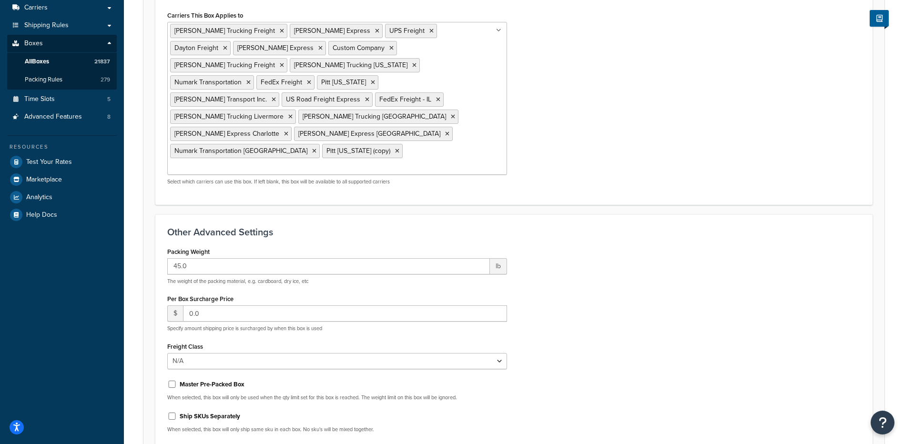
scroll to position [191, 0]
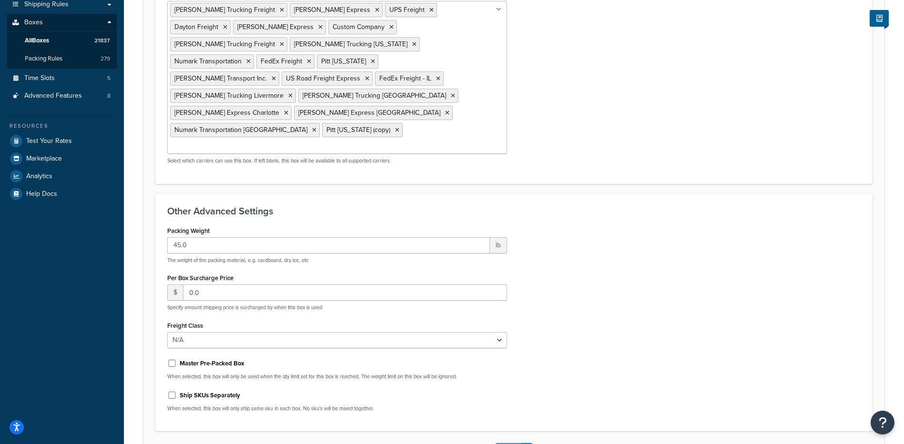
click at [501, 443] on button "Save" at bounding box center [509, 450] width 26 height 15
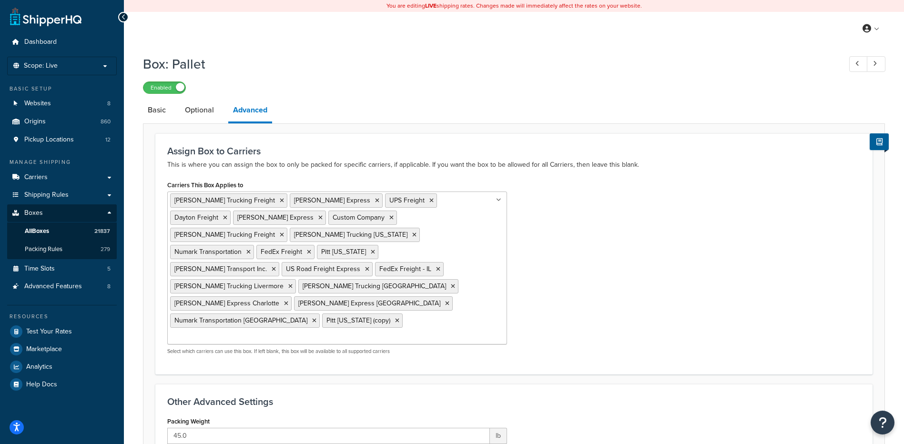
click at [316, 157] on div "Assign Box to Carriers This is where you can assign the box to only be packed f…" at bounding box center [514, 158] width 694 height 25
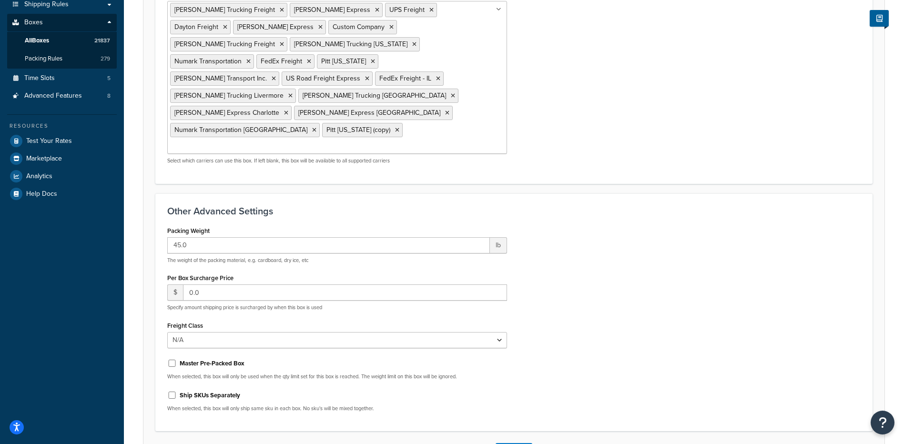
scroll to position [216, 0]
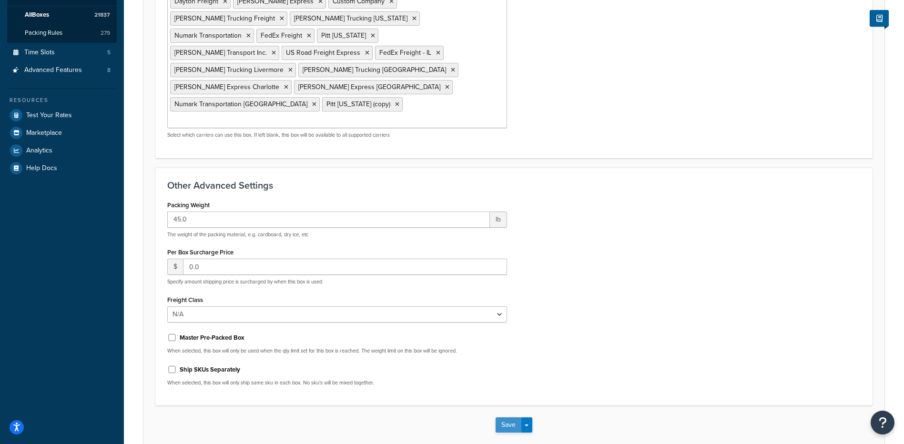
click at [503, 418] on button "Save" at bounding box center [509, 425] width 26 height 15
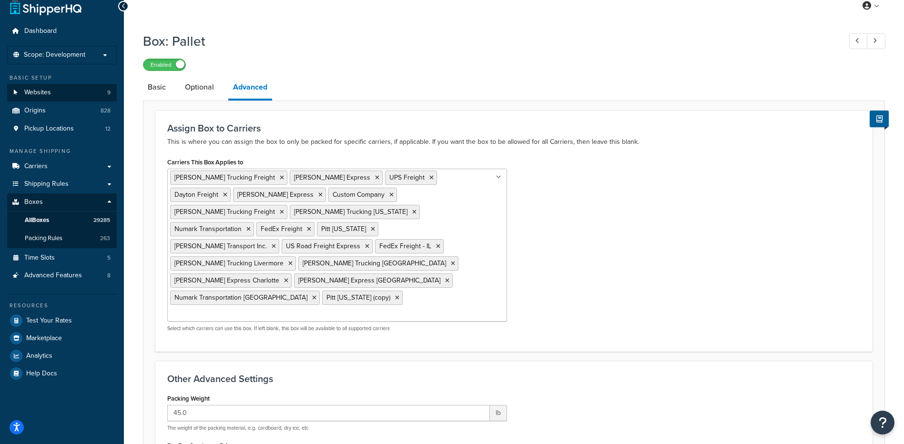
scroll to position [0, 0]
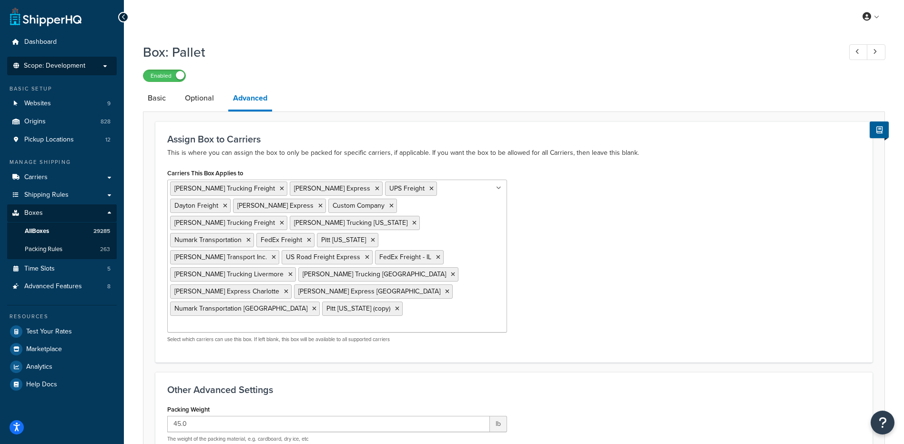
click at [57, 69] on span "Scope: Development" at bounding box center [54, 66] width 61 height 8
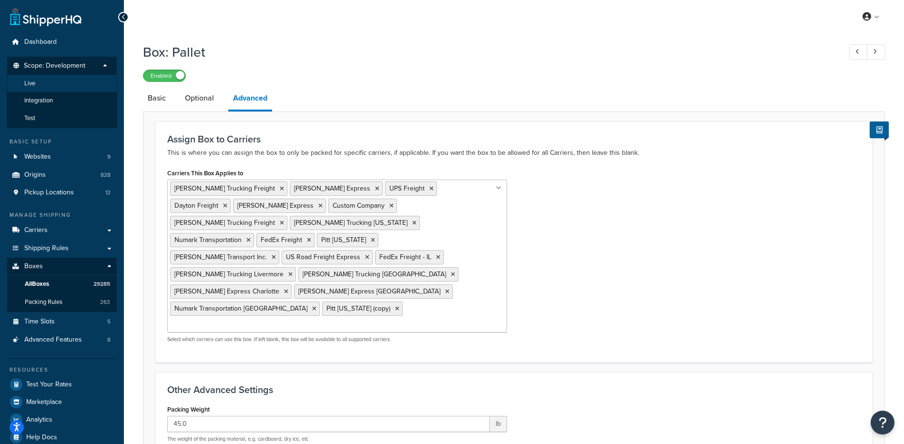
click at [69, 87] on li "Live" at bounding box center [62, 84] width 111 height 18
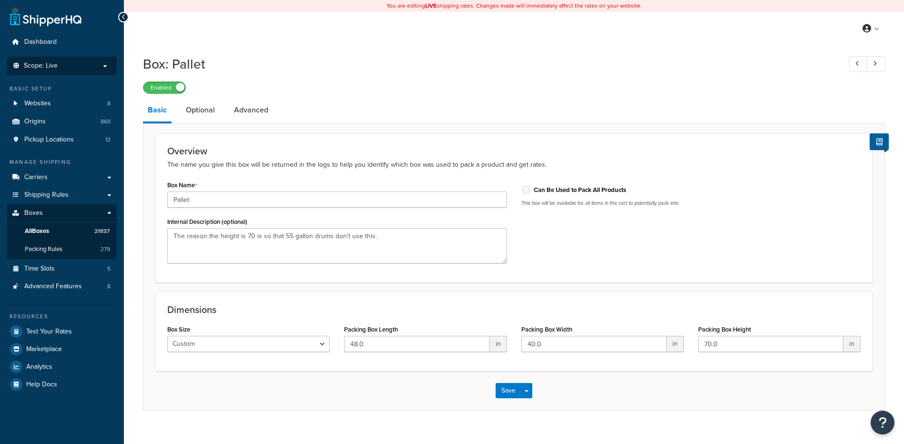
click at [89, 64] on p "Scope: Live" at bounding box center [61, 66] width 101 height 8
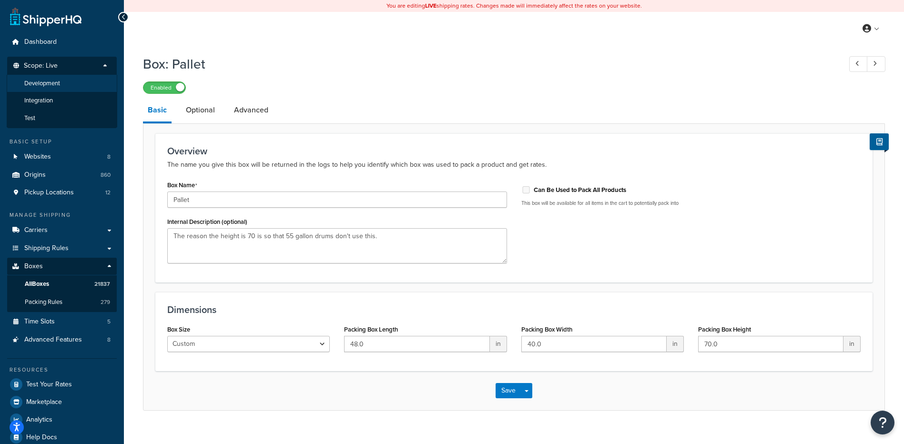
click at [85, 84] on li "Development" at bounding box center [62, 84] width 111 height 18
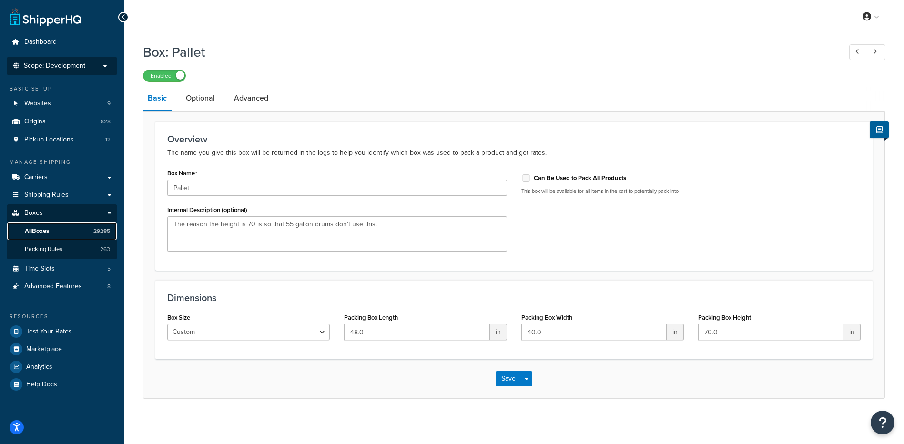
click at [63, 230] on link "All Boxes 29285" at bounding box center [62, 232] width 110 height 18
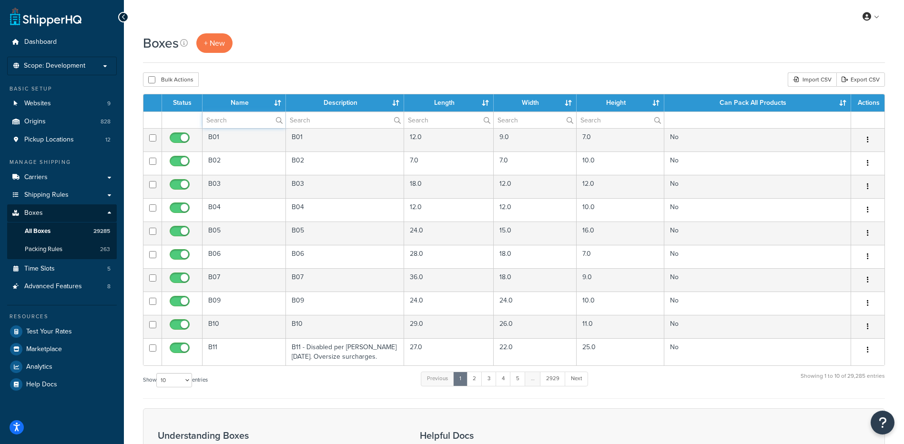
click at [241, 120] on input "text" at bounding box center [244, 120] width 83 height 16
type input "pallet"
click at [269, 67] on div "Boxes + New Bulk Actions Duplicate Delete Import CSV Export CSV Contact Us Send…" at bounding box center [514, 314] width 780 height 563
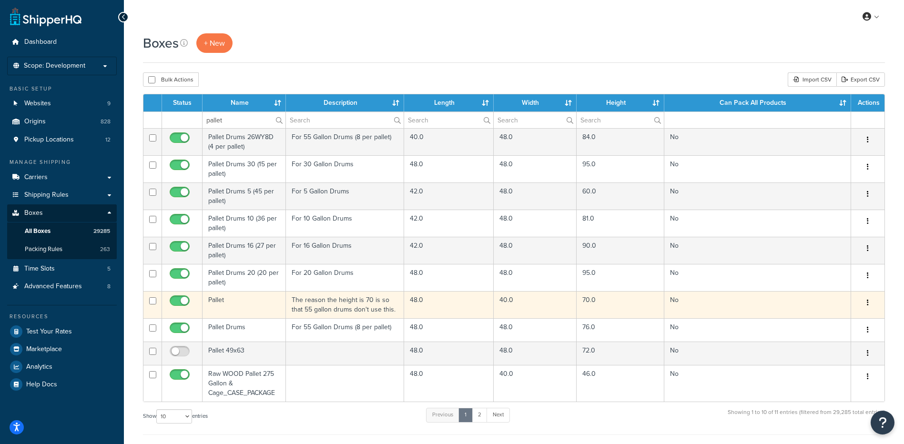
click at [225, 310] on td "Pallet" at bounding box center [244, 304] width 83 height 27
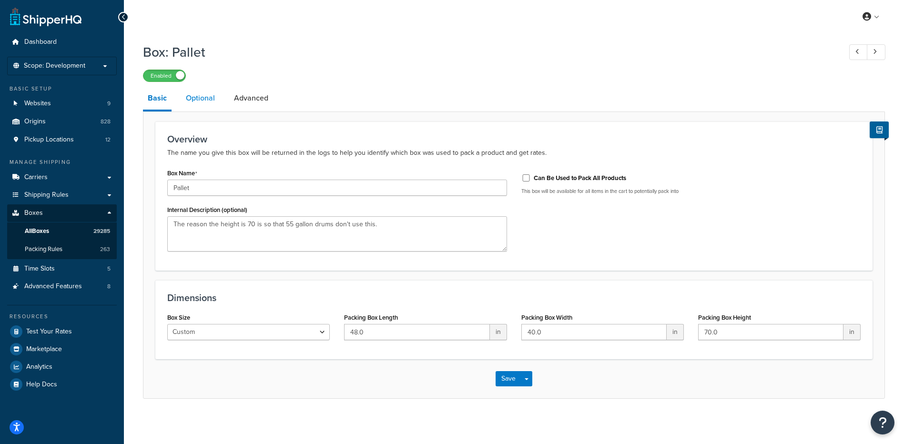
click at [189, 100] on link "Optional" at bounding box center [200, 98] width 39 height 23
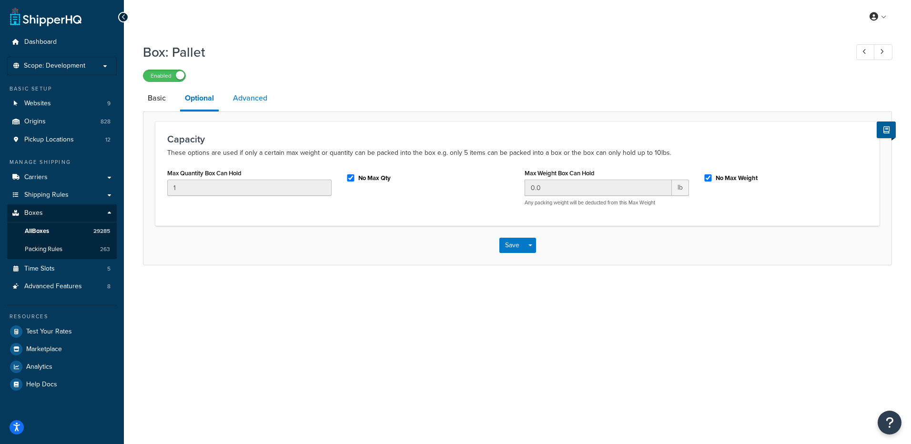
click at [262, 104] on link "Advanced" at bounding box center [250, 98] width 44 height 23
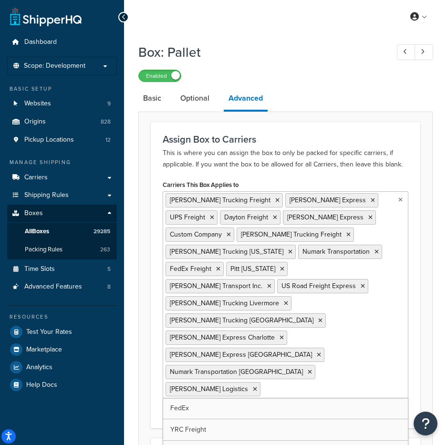
click at [378, 339] on ul "Cary Trucking Freight Estes Express UPS Freight Dayton Freight Averitt Express …" at bounding box center [286, 294] width 246 height 207
type input "fed"
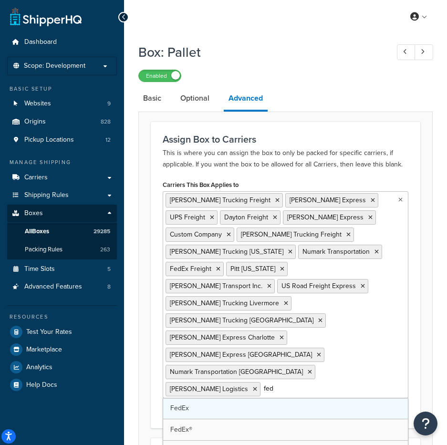
scroll to position [48, 0]
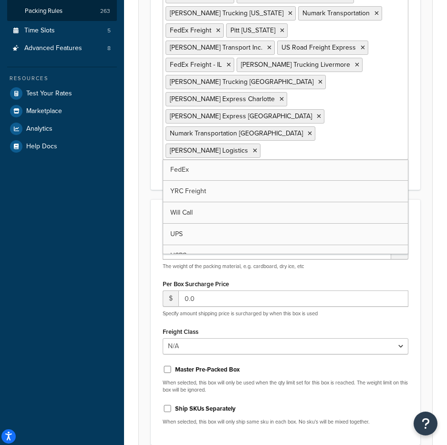
click at [421, 193] on form "Assign Box to Carriers This is where you can assign the box to only be packed f…" at bounding box center [285, 183] width 293 height 600
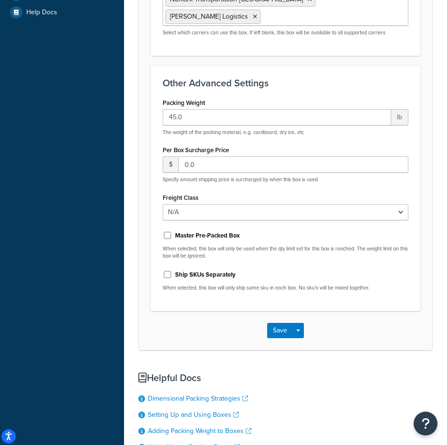
scroll to position [381, 0]
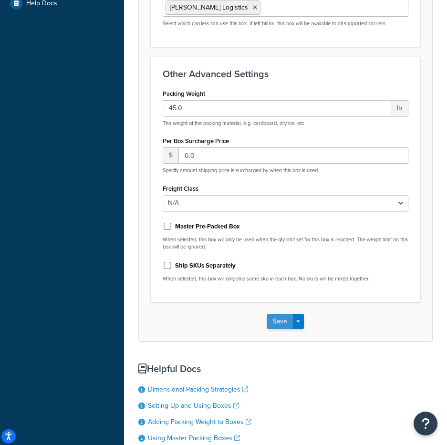
click at [275, 314] on button "Save" at bounding box center [280, 321] width 26 height 15
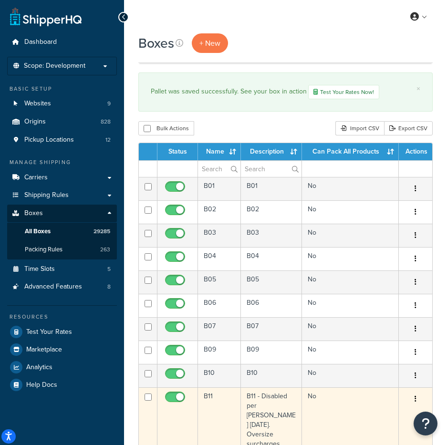
scroll to position [366, 0]
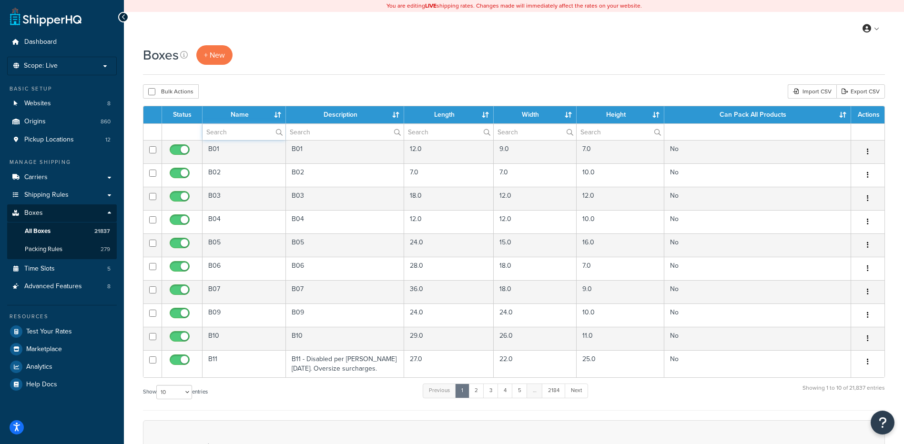
click at [250, 133] on input "text" at bounding box center [244, 132] width 83 height 16
type input "pallet"
click at [305, 82] on div "Boxes + New Bulk Actions Duplicate [GEOGRAPHIC_DATA] Import CSV Export CSV Cont…" at bounding box center [514, 326] width 780 height 563
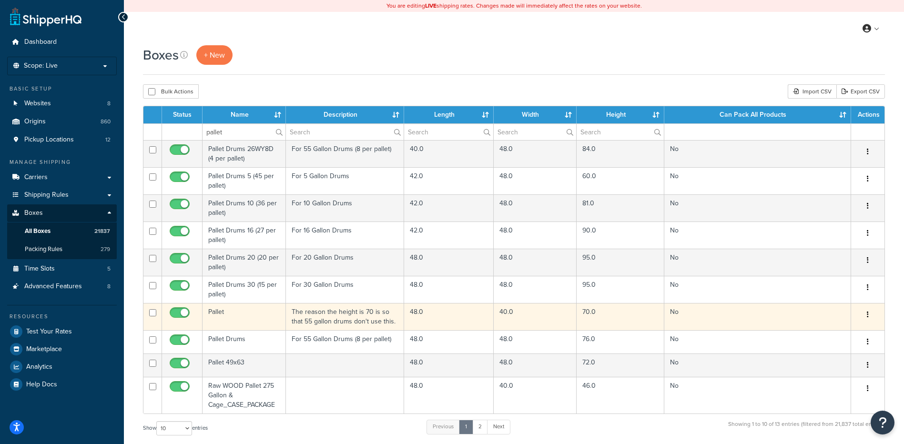
click at [247, 318] on td "Pallet" at bounding box center [244, 316] width 83 height 27
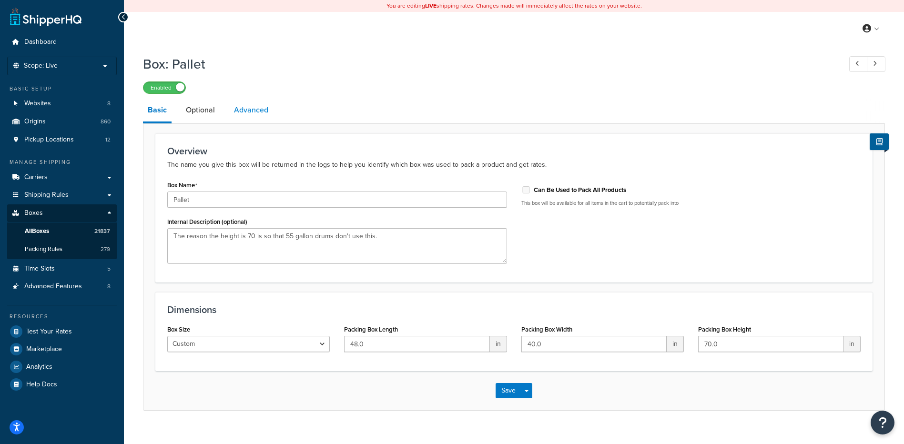
click at [254, 116] on link "Advanced" at bounding box center [251, 110] width 44 height 23
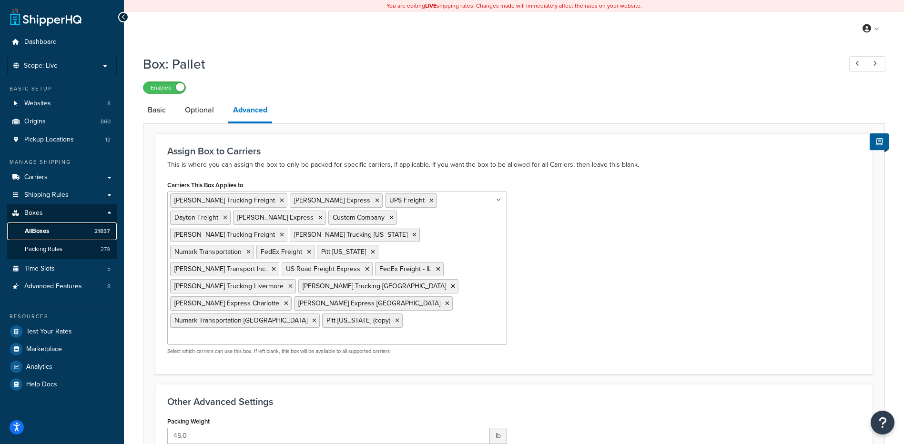
click at [56, 237] on link "All Boxes 21837" at bounding box center [62, 232] width 110 height 18
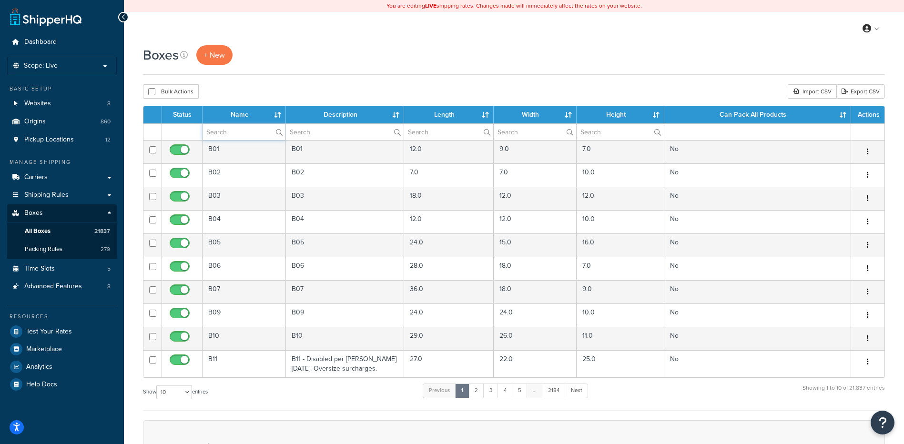
click at [245, 136] on input "text" at bounding box center [244, 132] width 83 height 16
type input "pallet"
click at [269, 49] on div "Boxes + New" at bounding box center [514, 55] width 742 height 20
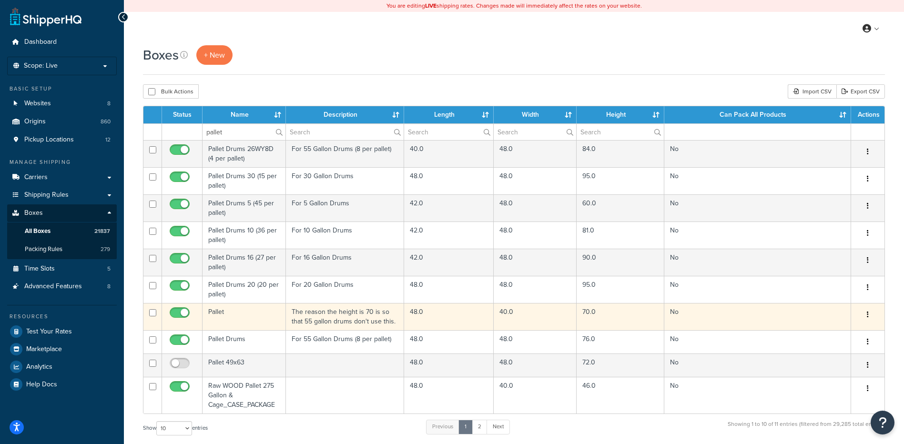
click at [244, 312] on td "Pallet" at bounding box center [244, 316] width 83 height 27
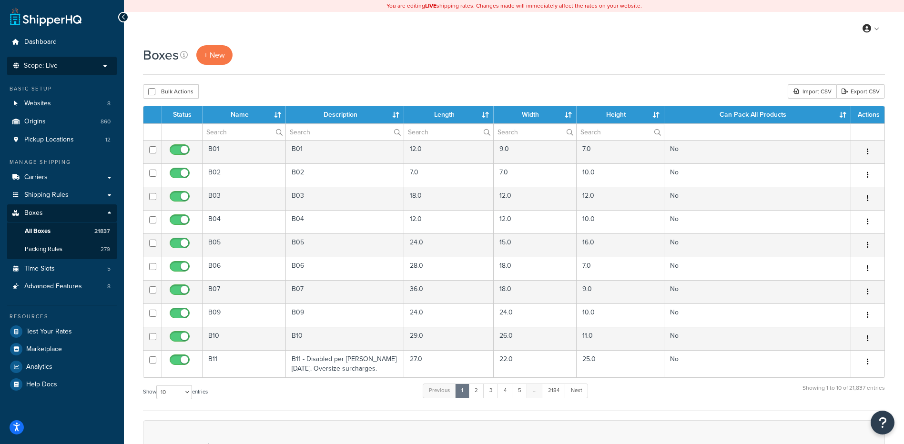
click at [82, 67] on p "Scope: Live" at bounding box center [61, 66] width 101 height 8
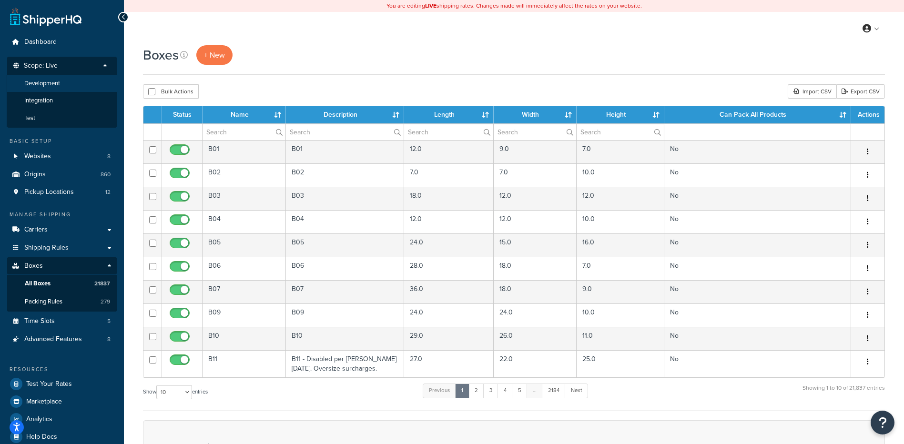
click at [83, 77] on li "Development" at bounding box center [62, 84] width 111 height 18
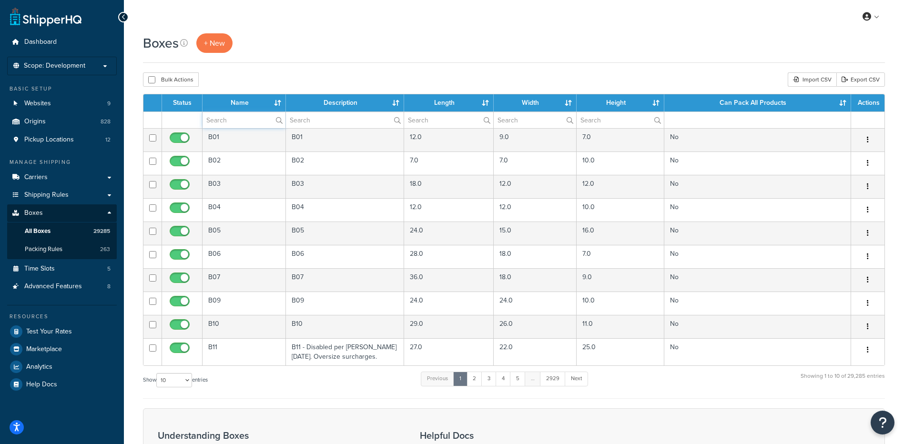
click at [235, 112] on input "text" at bounding box center [244, 120] width 83 height 16
type input "pallet"
click at [299, 72] on div "Bulk Actions Duplicate Delete Import CSV Export CSV" at bounding box center [514, 79] width 742 height 14
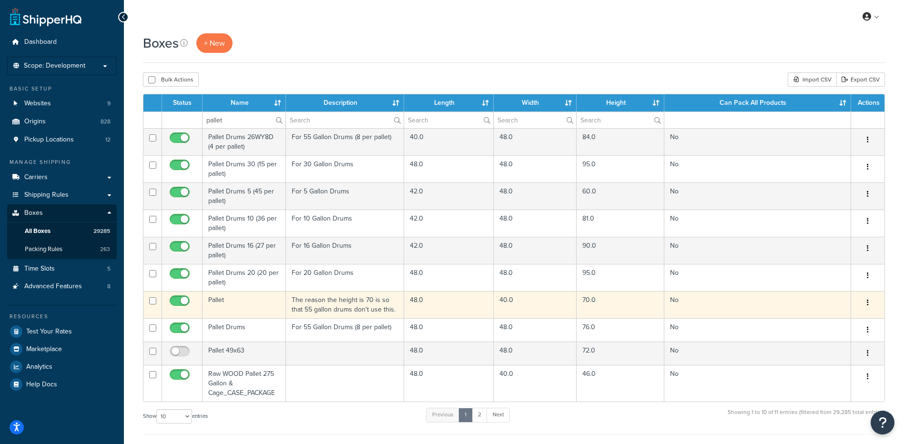
click at [227, 303] on td "Pallet" at bounding box center [244, 304] width 83 height 27
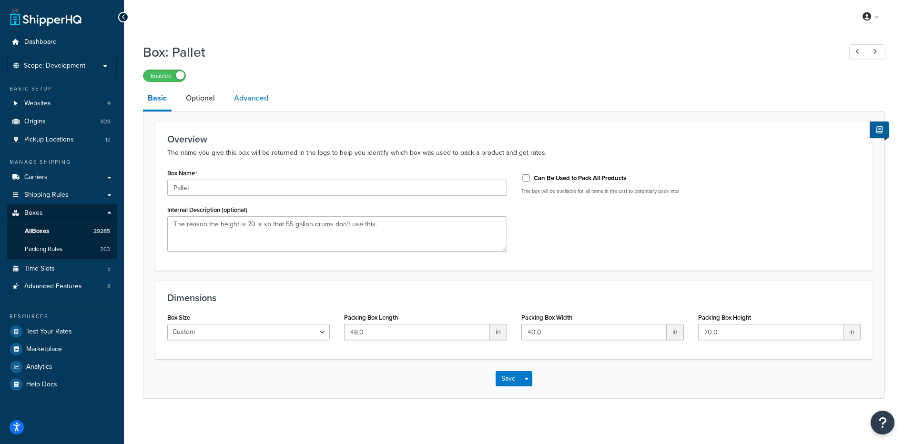
click at [242, 96] on link "Advanced" at bounding box center [251, 98] width 44 height 23
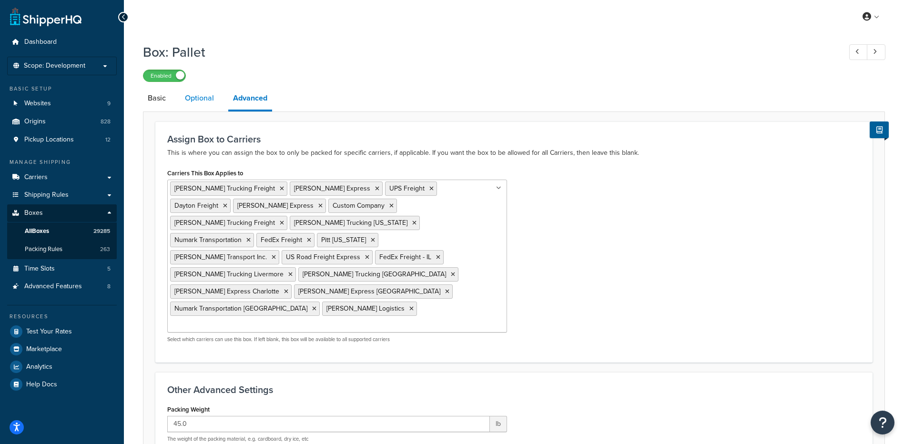
click at [210, 102] on link "Optional" at bounding box center [199, 98] width 39 height 23
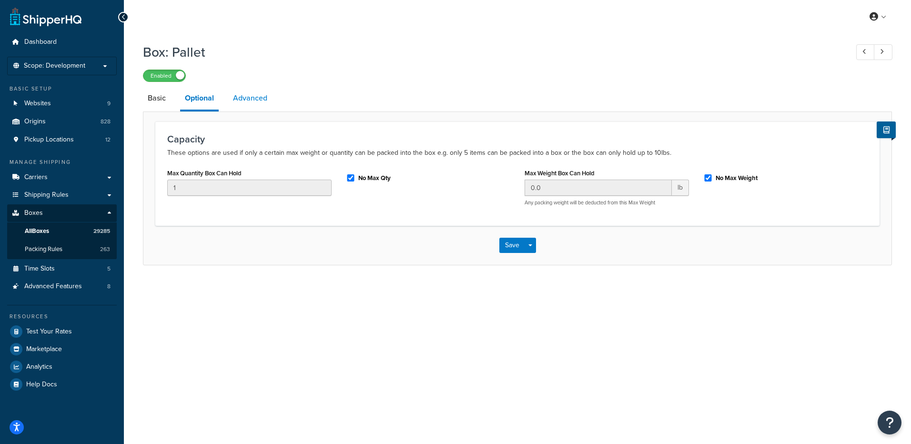
click at [249, 106] on link "Advanced" at bounding box center [250, 98] width 44 height 23
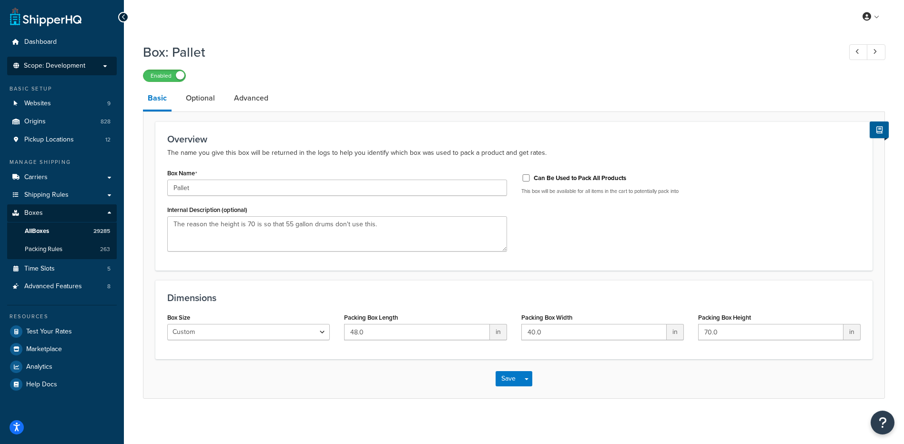
click at [86, 68] on p "Scope: Development" at bounding box center [61, 66] width 101 height 8
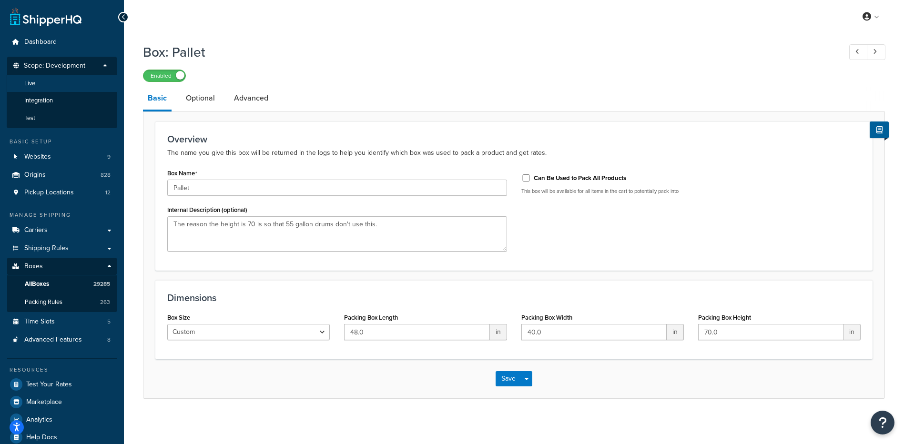
click at [65, 84] on li "Live" at bounding box center [62, 84] width 111 height 18
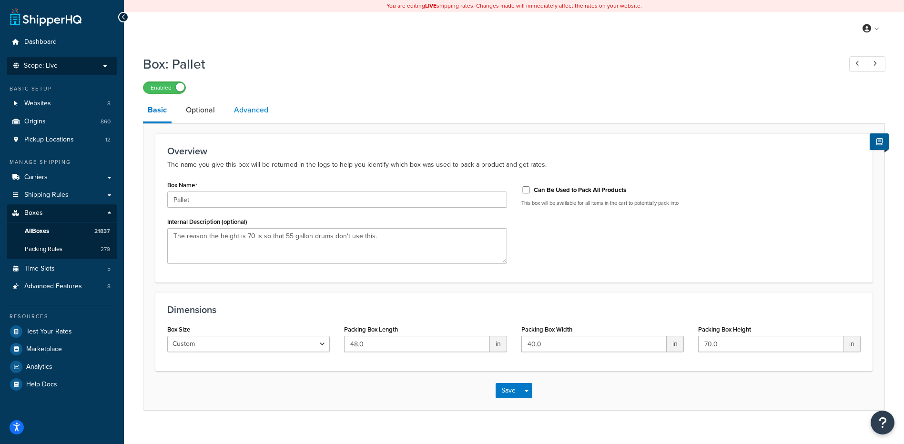
click at [246, 112] on link "Advanced" at bounding box center [251, 110] width 44 height 23
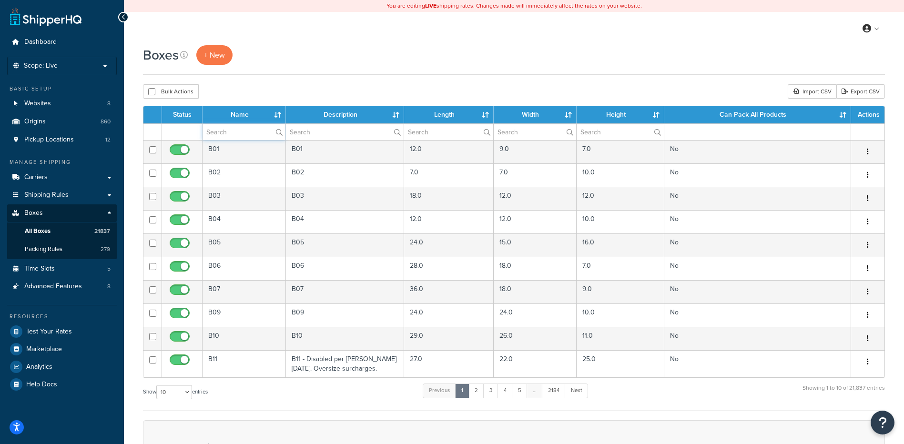
click at [215, 131] on input "text" at bounding box center [244, 132] width 83 height 16
type input "pallet"
click at [251, 101] on div "Boxes + New Bulk Actions Duplicate Delete Import CSV Export CSV Contact Us Send…" at bounding box center [514, 326] width 780 height 563
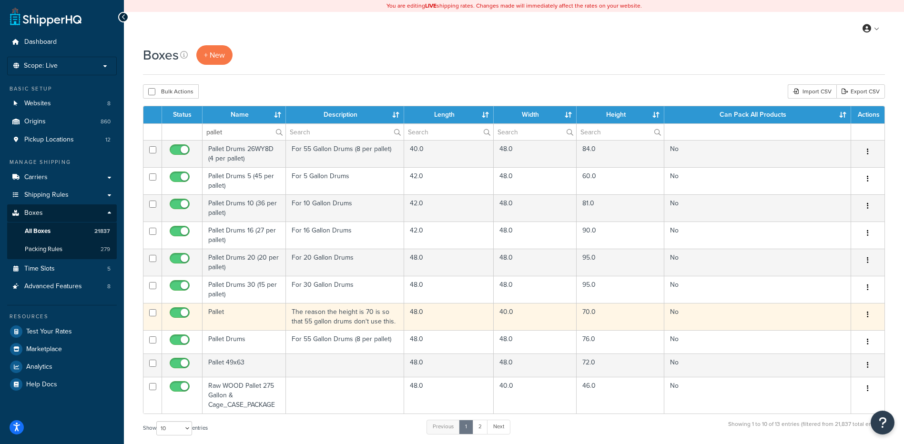
click at [231, 320] on td "Pallet" at bounding box center [244, 316] width 83 height 27
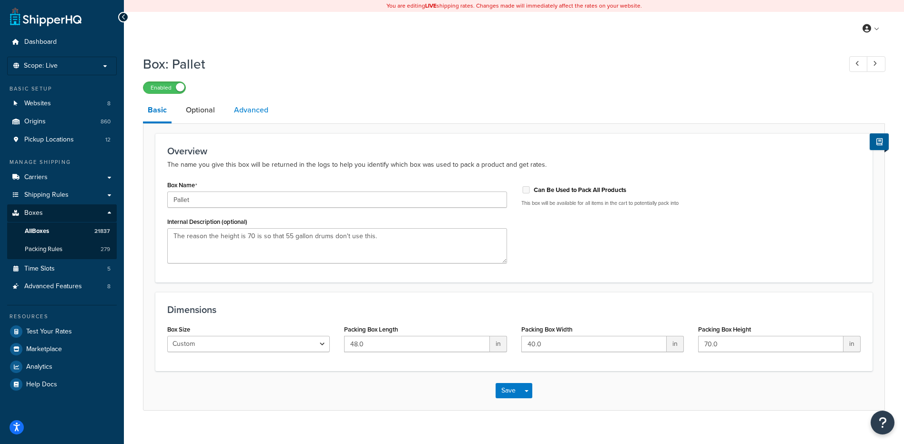
click at [259, 117] on link "Advanced" at bounding box center [251, 110] width 44 height 23
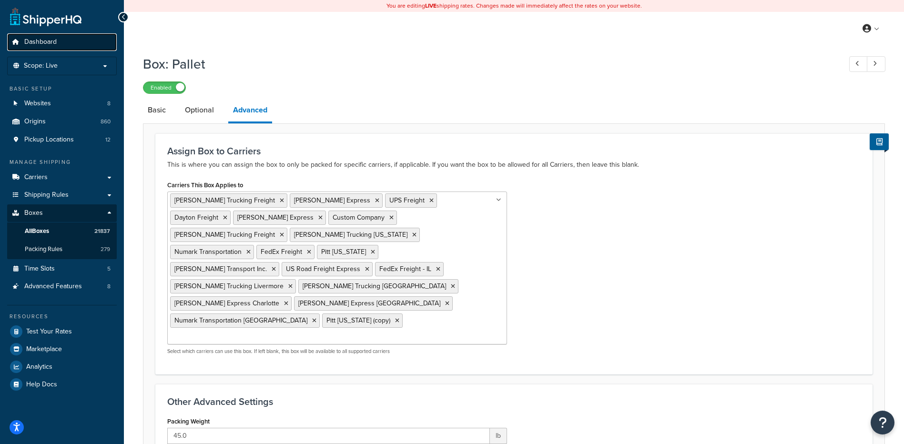
click at [39, 43] on span "Dashboard" at bounding box center [40, 42] width 32 height 8
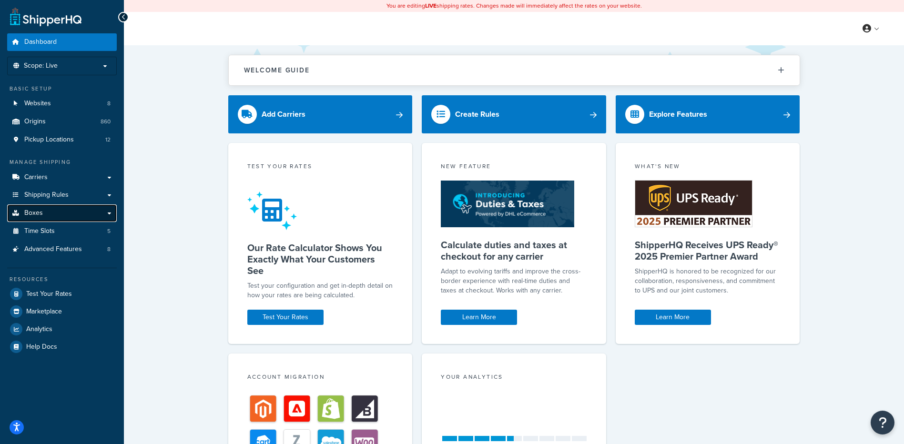
click at [60, 208] on link "Boxes" at bounding box center [62, 214] width 110 height 18
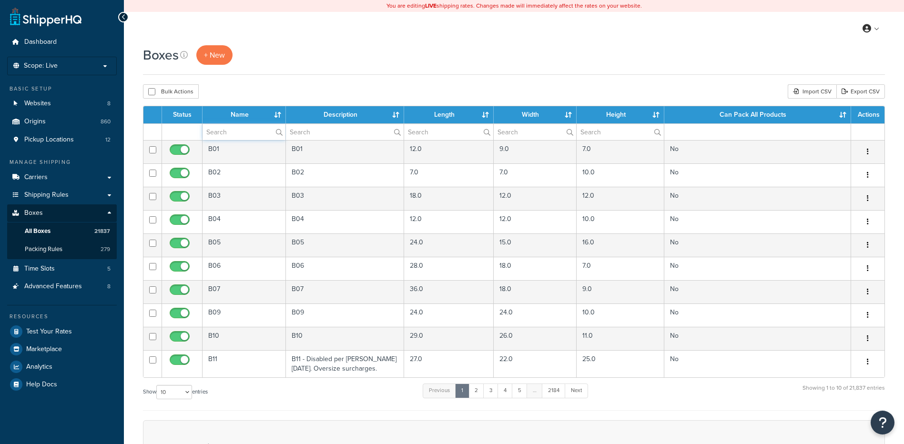
click at [244, 130] on input "text" at bounding box center [244, 132] width 83 height 16
type input "pallet"
click at [274, 69] on div "Boxes + New" at bounding box center [514, 60] width 742 height 30
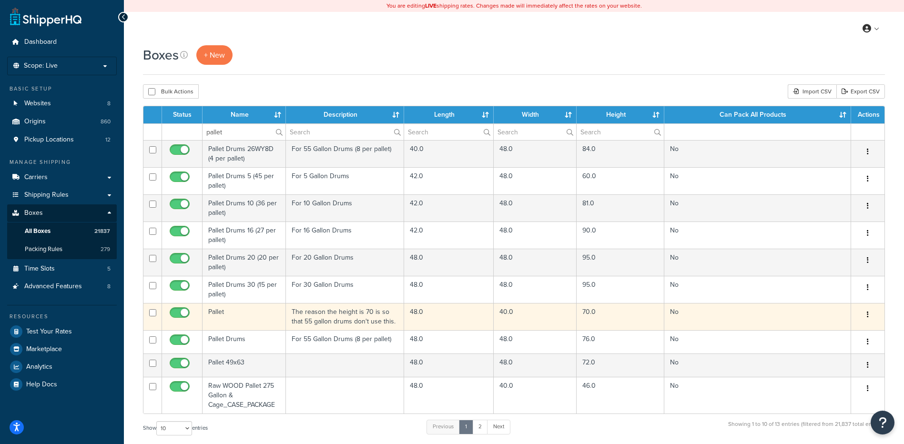
click at [251, 317] on td "Pallet" at bounding box center [244, 316] width 83 height 27
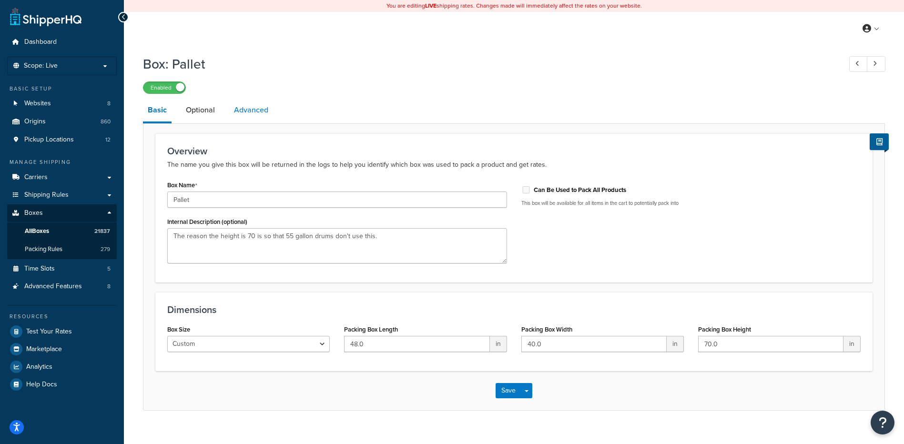
click at [253, 109] on link "Advanced" at bounding box center [251, 110] width 44 height 23
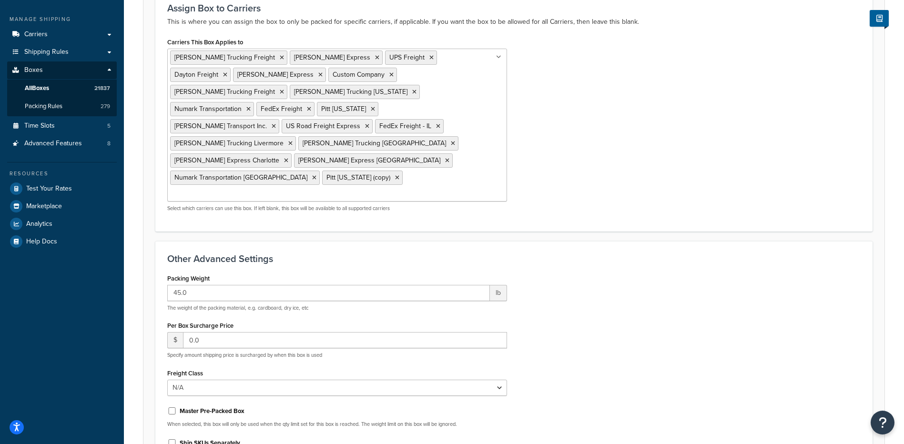
scroll to position [48, 0]
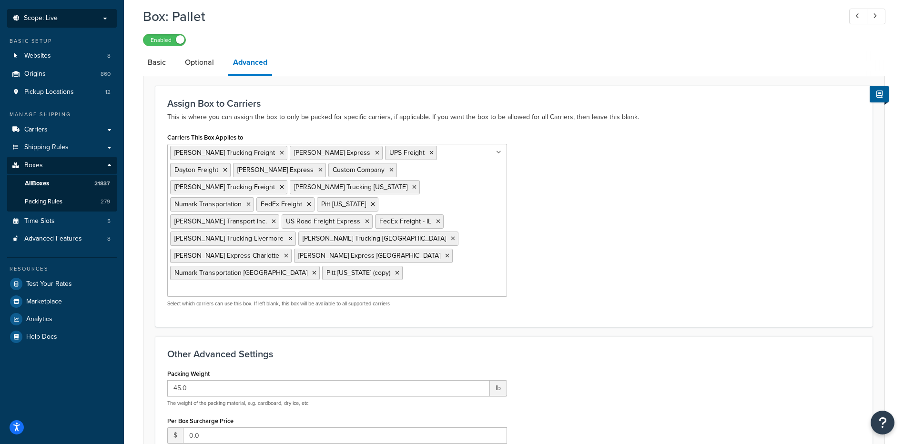
click at [64, 24] on li "Scope: Live" at bounding box center [62, 18] width 110 height 19
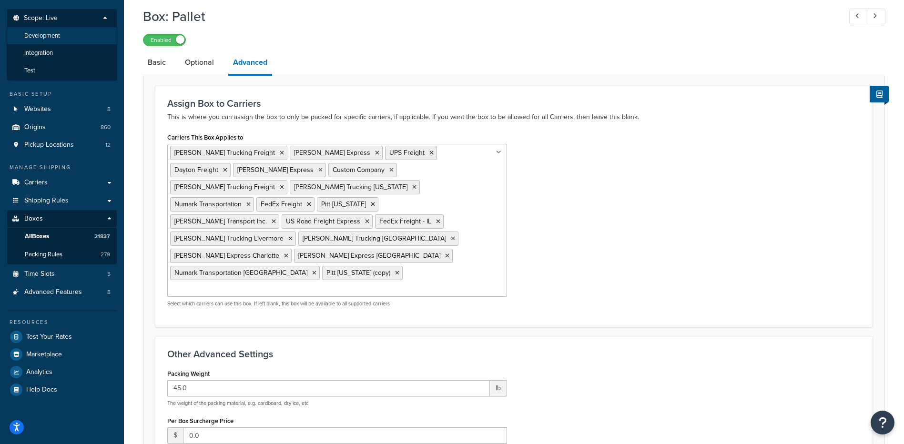
click at [63, 39] on li "Development" at bounding box center [62, 36] width 111 height 18
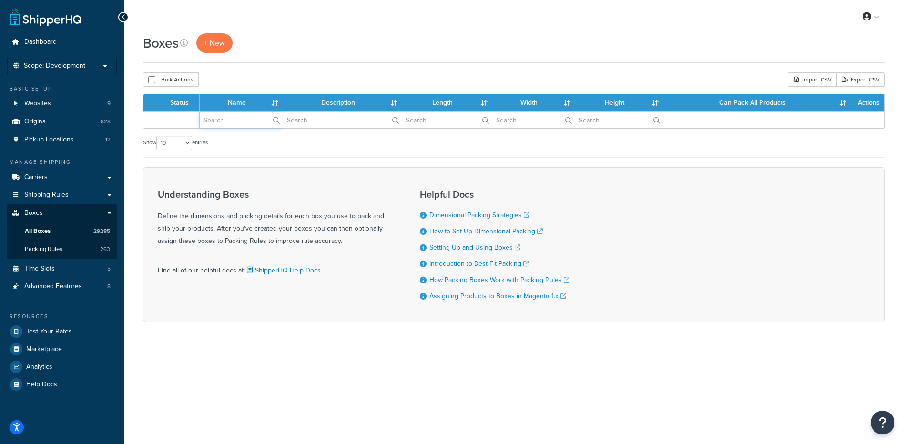
click at [242, 123] on input "text" at bounding box center [241, 120] width 83 height 16
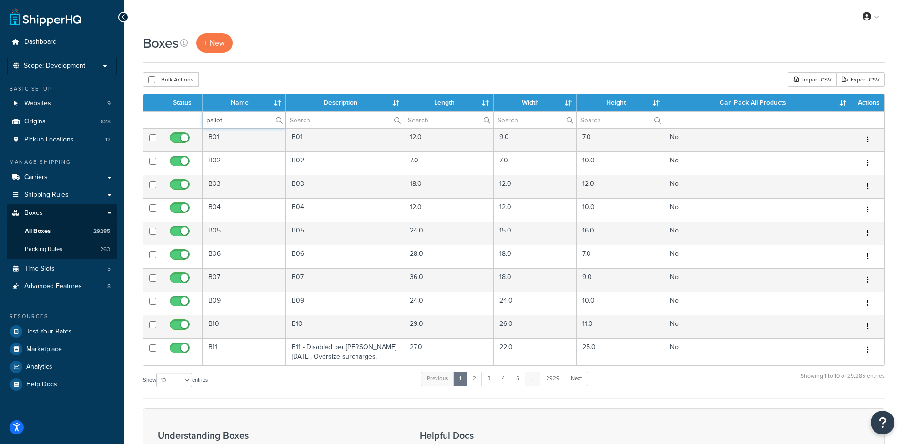
type input "pallet"
click at [248, 66] on div "Boxes + New Bulk Actions Duplicate [GEOGRAPHIC_DATA] Import CSV Export CSV Cont…" at bounding box center [514, 314] width 780 height 563
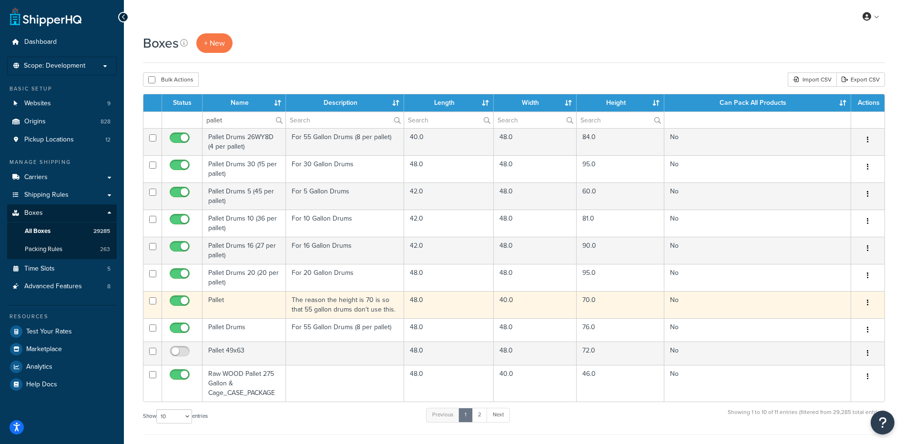
click at [240, 304] on td "Pallet" at bounding box center [244, 304] width 83 height 27
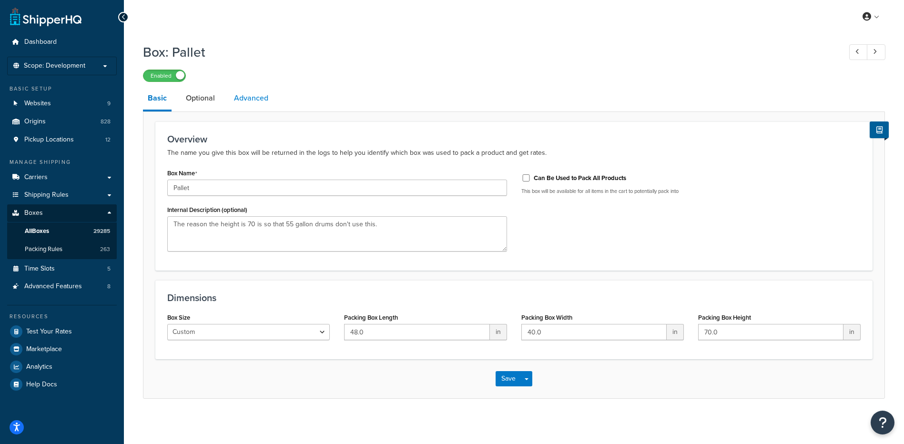
click at [244, 98] on link "Advanced" at bounding box center [251, 98] width 44 height 23
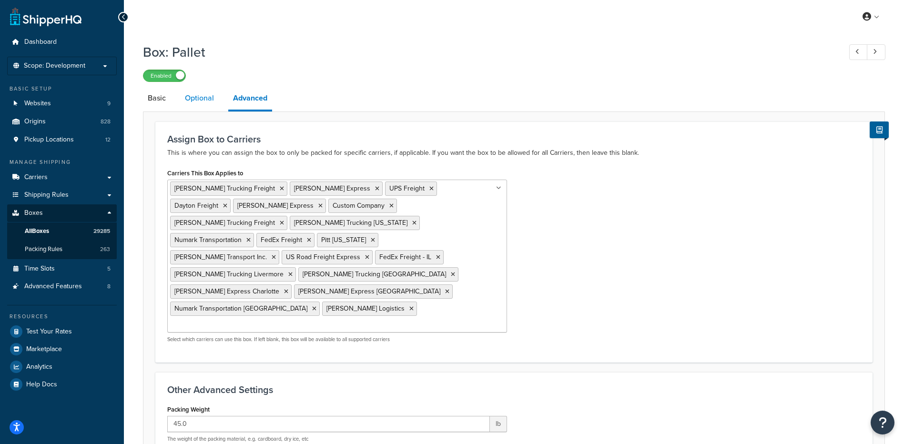
click at [203, 95] on link "Optional" at bounding box center [199, 98] width 39 height 23
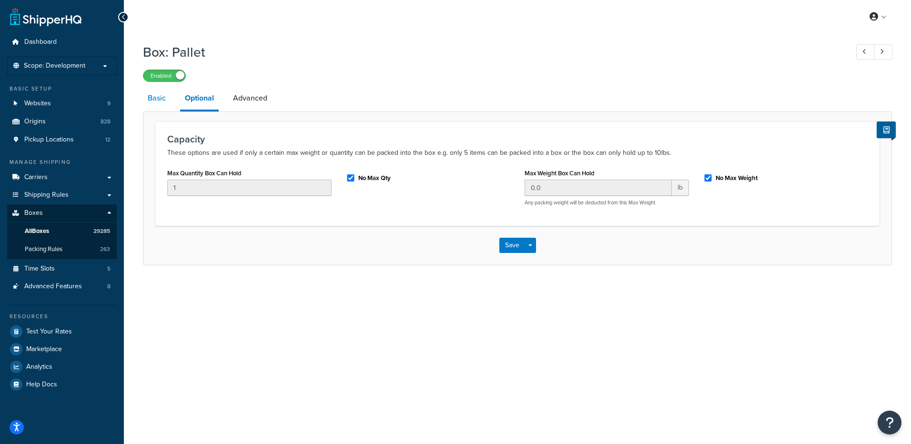
click at [164, 94] on link "Basic" at bounding box center [157, 98] width 28 height 23
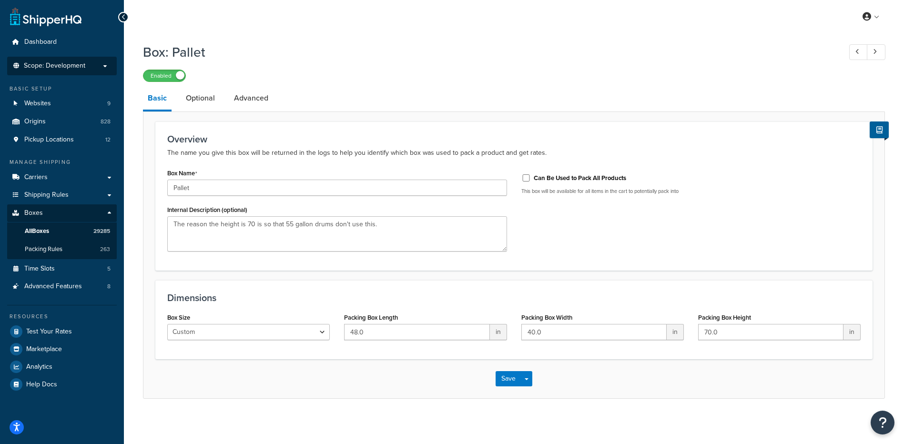
click at [86, 75] on li "Scope: Development" at bounding box center [62, 66] width 110 height 19
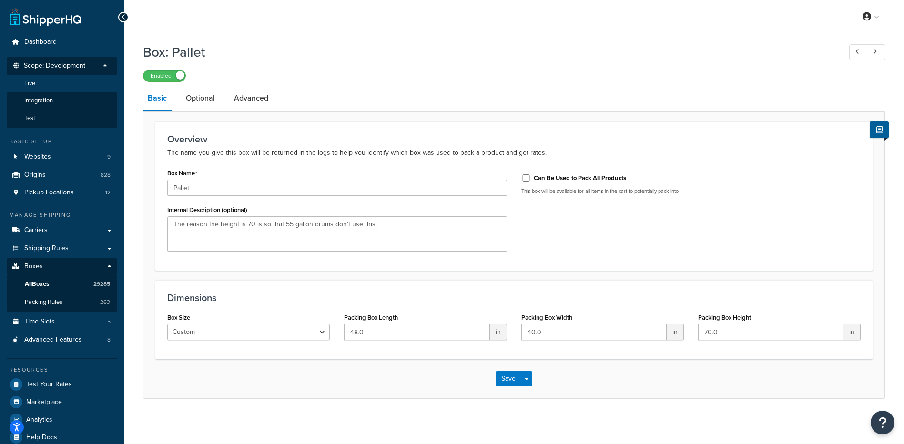
click at [80, 86] on li "Live" at bounding box center [62, 84] width 111 height 18
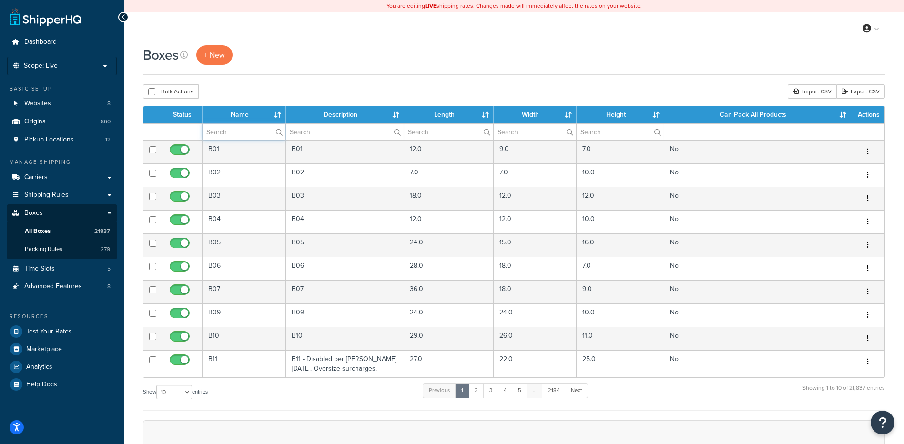
click at [226, 135] on input "text" at bounding box center [244, 132] width 83 height 16
type input "pallet"
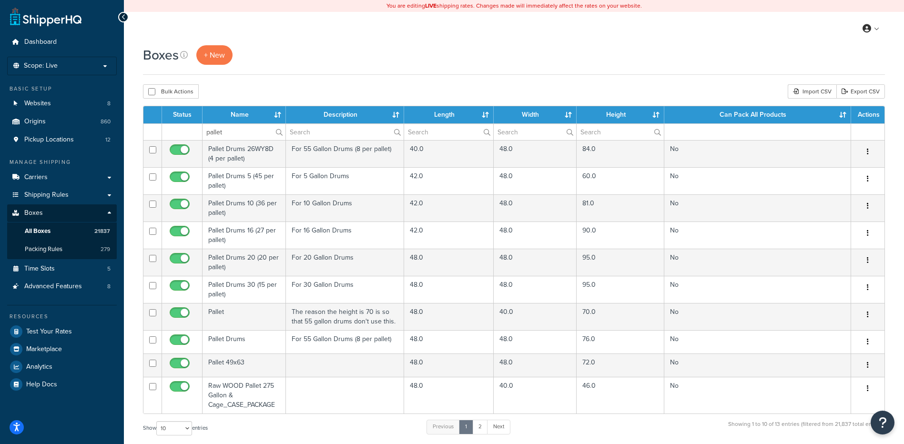
click at [239, 77] on div "Boxes + New Bulk Actions Duplicate Delete Import CSV Export CSV Contact Us Send…" at bounding box center [514, 345] width 780 height 600
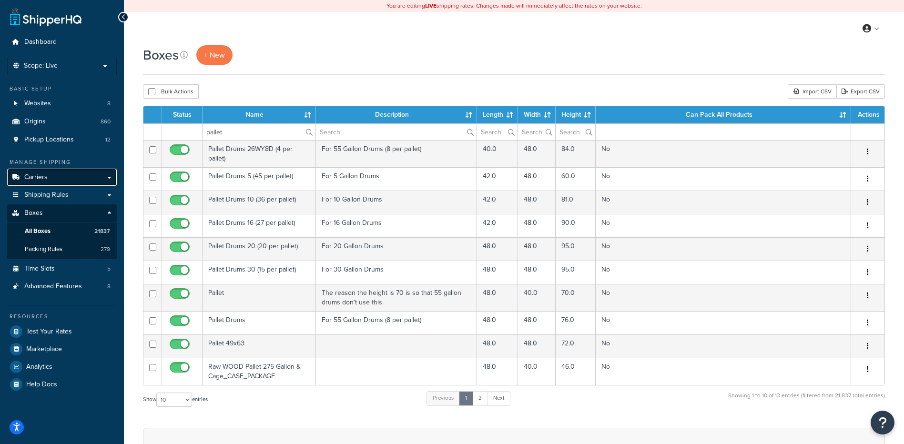
click at [78, 179] on link "Carriers" at bounding box center [62, 178] width 110 height 18
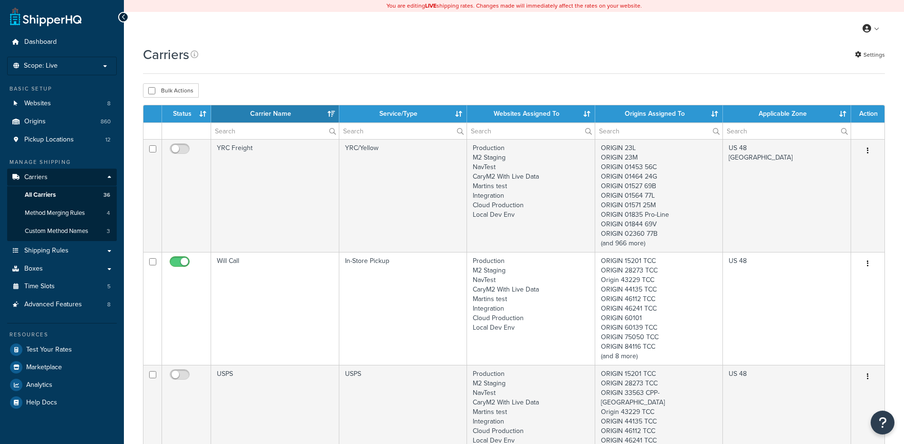
select select "15"
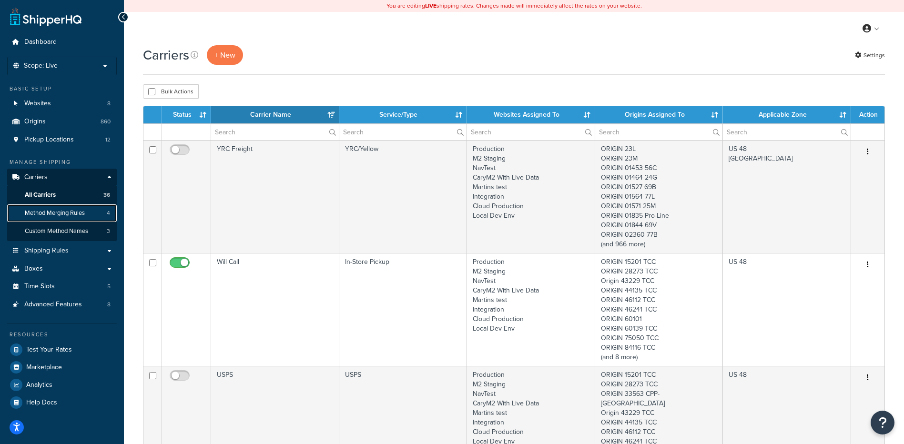
click at [44, 212] on span "Method Merging Rules" at bounding box center [55, 213] width 60 height 8
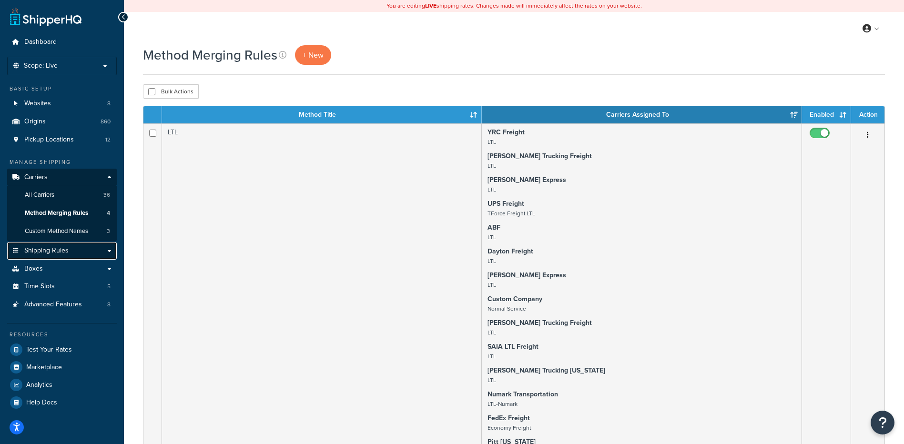
click at [41, 250] on span "Shipping Rules" at bounding box center [46, 251] width 44 height 8
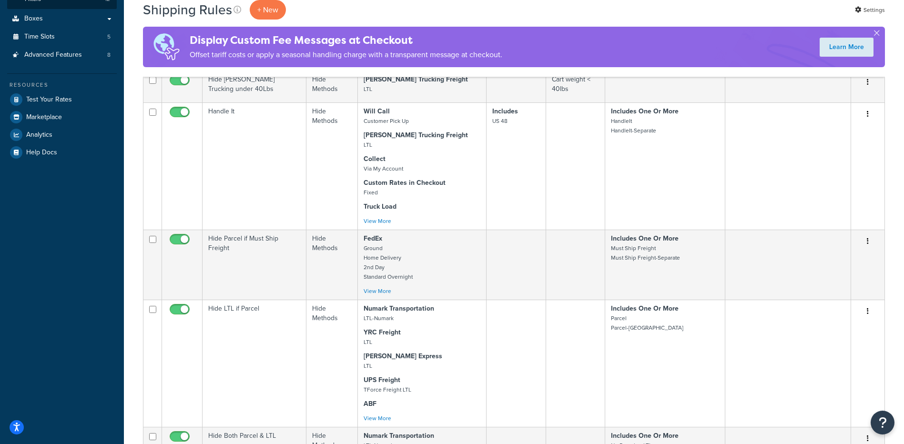
scroll to position [95, 0]
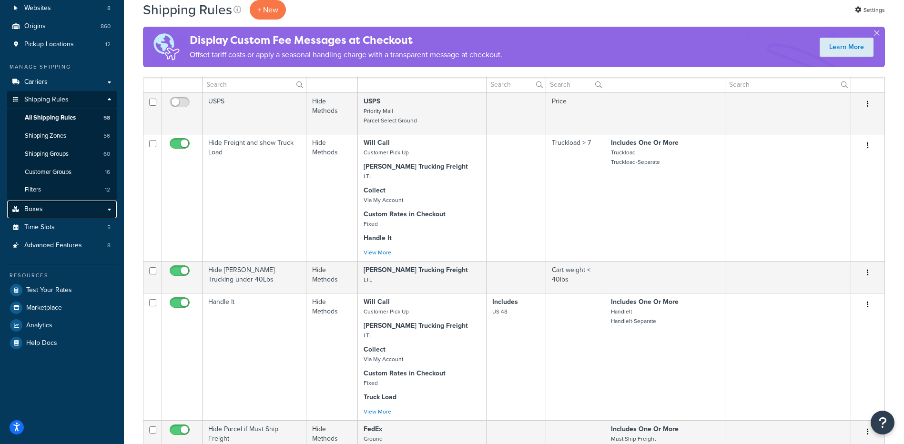
click at [58, 205] on link "Boxes" at bounding box center [62, 210] width 110 height 18
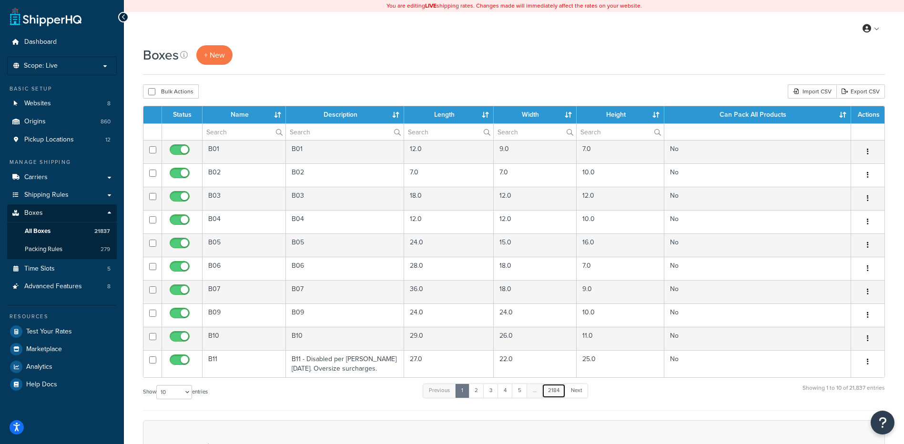
click at [553, 394] on link "2184" at bounding box center [554, 391] width 24 height 14
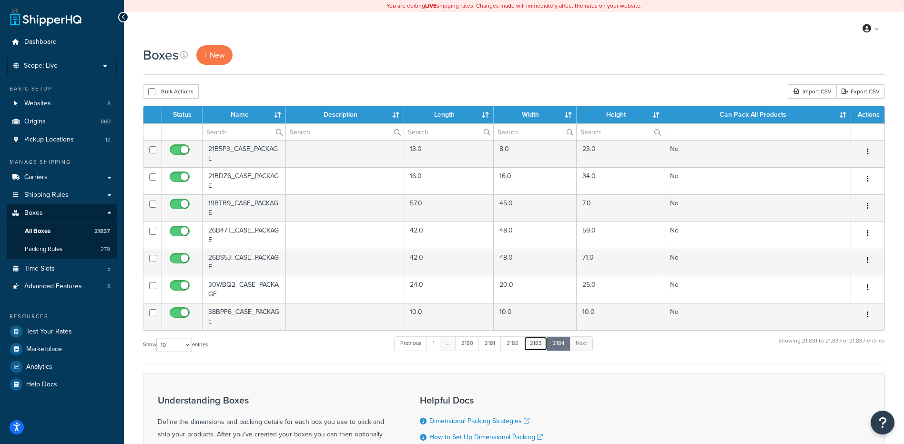
click at [536, 343] on link "2183" at bounding box center [536, 344] width 24 height 14
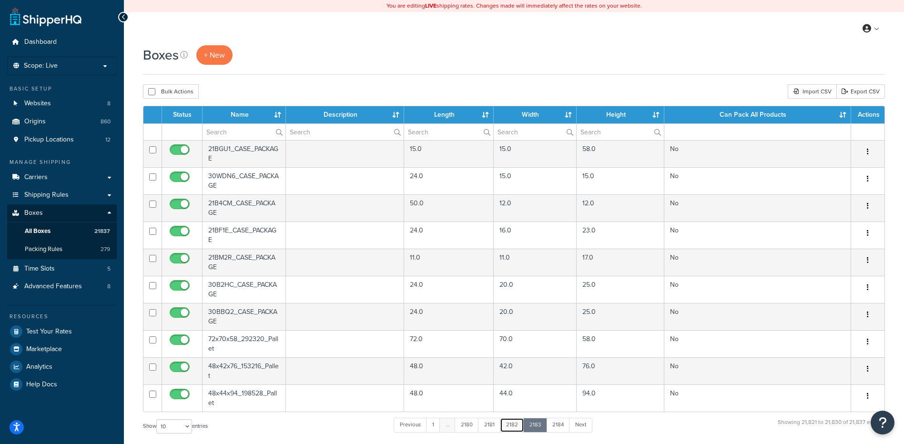
click at [511, 422] on link "2182" at bounding box center [512, 425] width 24 height 14
click at [488, 425] on link "2181" at bounding box center [490, 425] width 23 height 14
click at [476, 428] on link "2180" at bounding box center [468, 425] width 24 height 14
click at [473, 426] on link "2179" at bounding box center [472, 425] width 24 height 14
click at [228, 133] on input "text" at bounding box center [244, 132] width 83 height 16
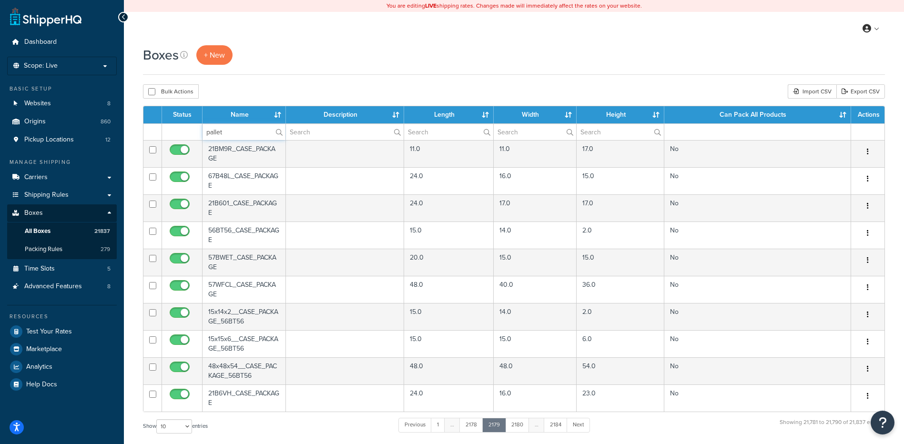
type input "pallet"
click at [279, 85] on div "Bulk Actions Duplicate Delete Import CSV Export CSV" at bounding box center [514, 91] width 742 height 14
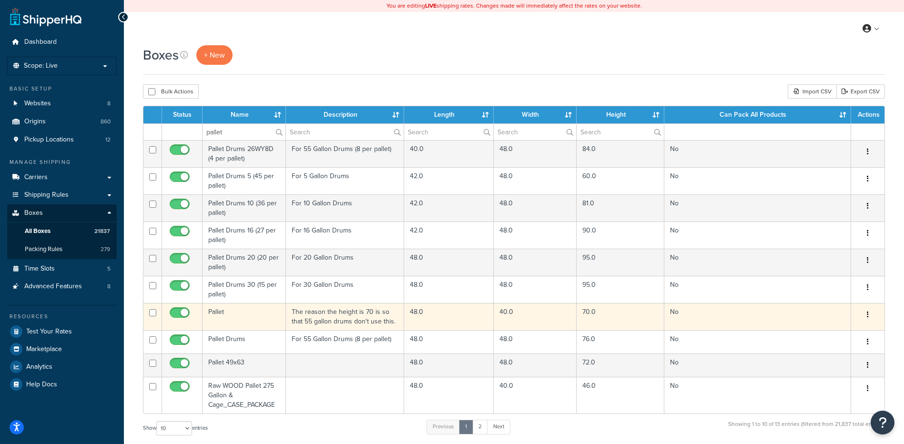
click at [870, 316] on button "button" at bounding box center [867, 314] width 13 height 15
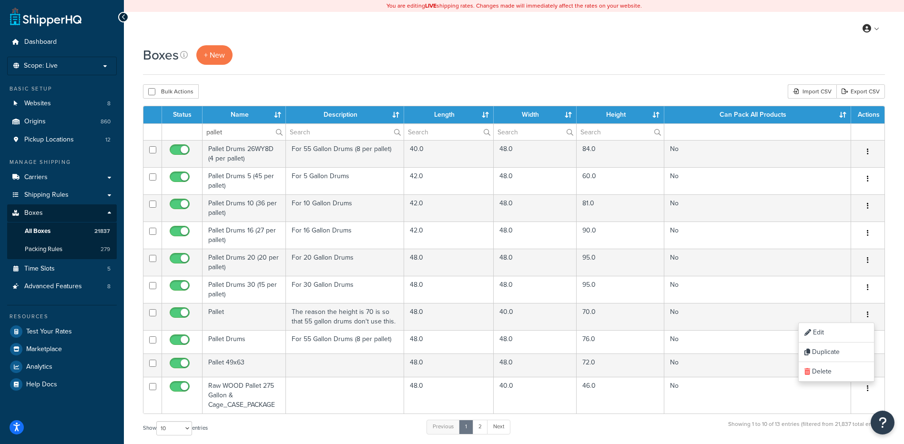
click at [892, 314] on div "Boxes + New Bulk Actions Duplicate Delete Import CSV Export CSV Contact Us Send…" at bounding box center [514, 345] width 780 height 600
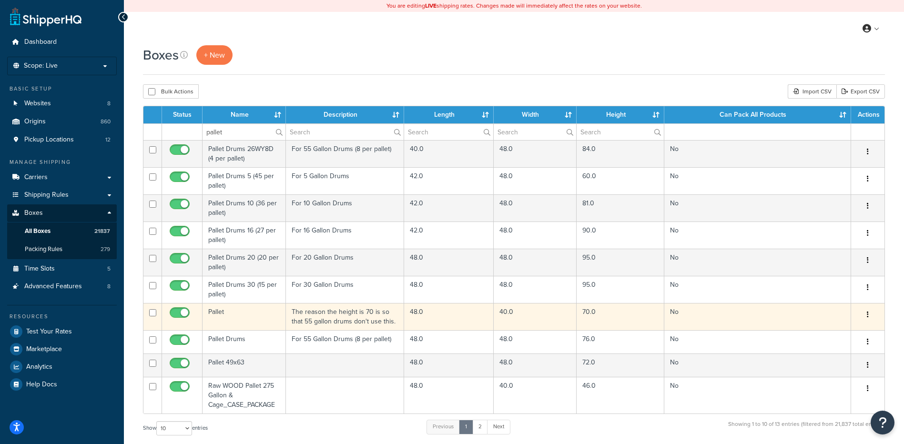
click at [269, 316] on td "Pallet" at bounding box center [244, 316] width 83 height 27
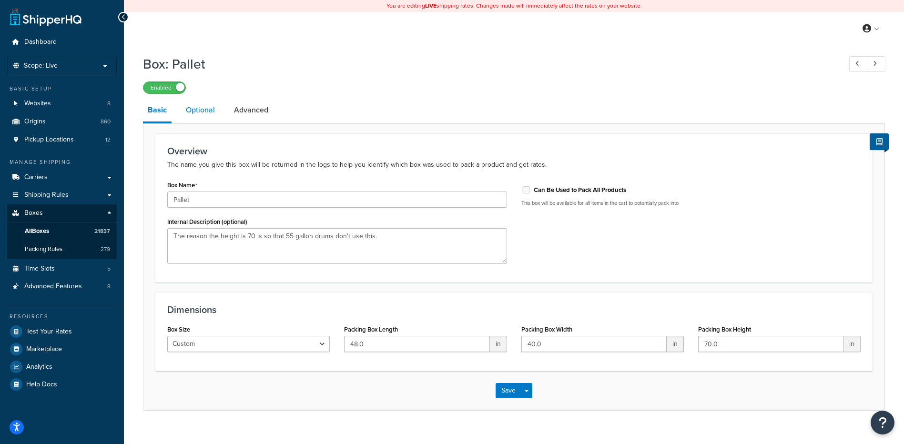
click at [204, 110] on link "Optional" at bounding box center [200, 110] width 39 height 23
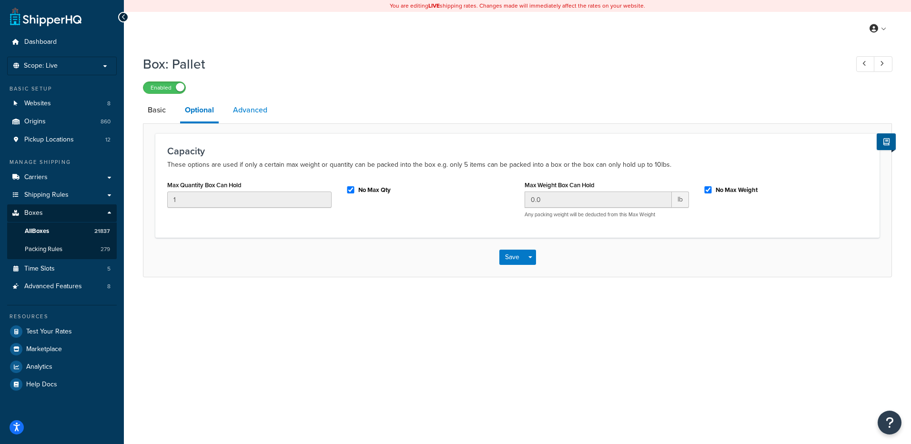
click at [256, 108] on link "Advanced" at bounding box center [250, 110] width 44 height 23
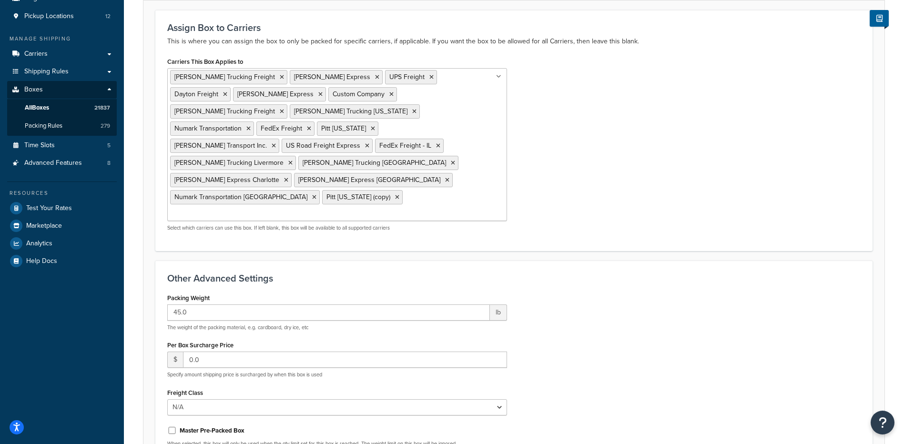
scroll to position [216, 0]
